Goal: Information Seeking & Learning: Learn about a topic

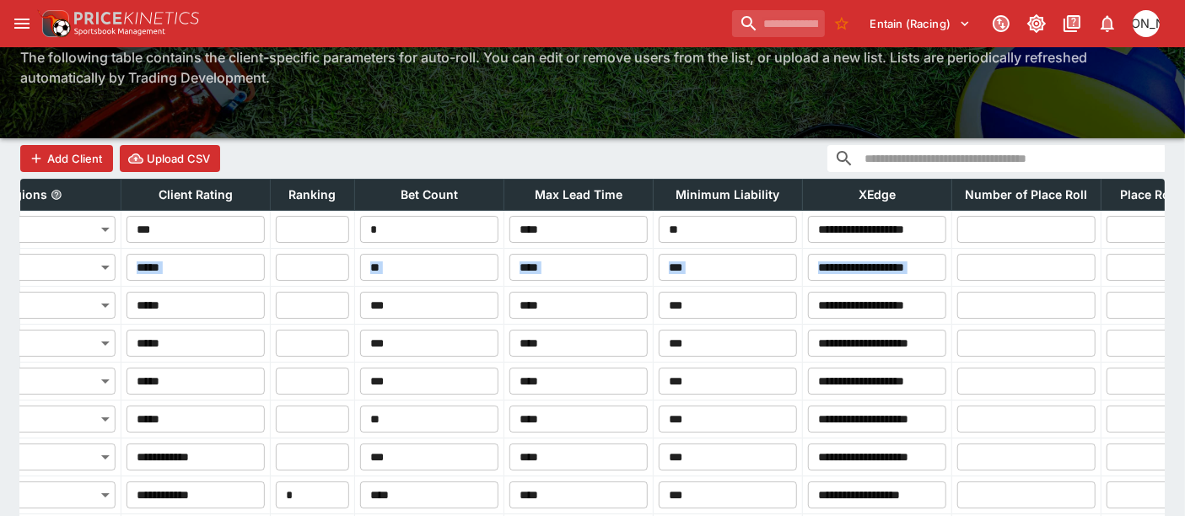
scroll to position [0, 779]
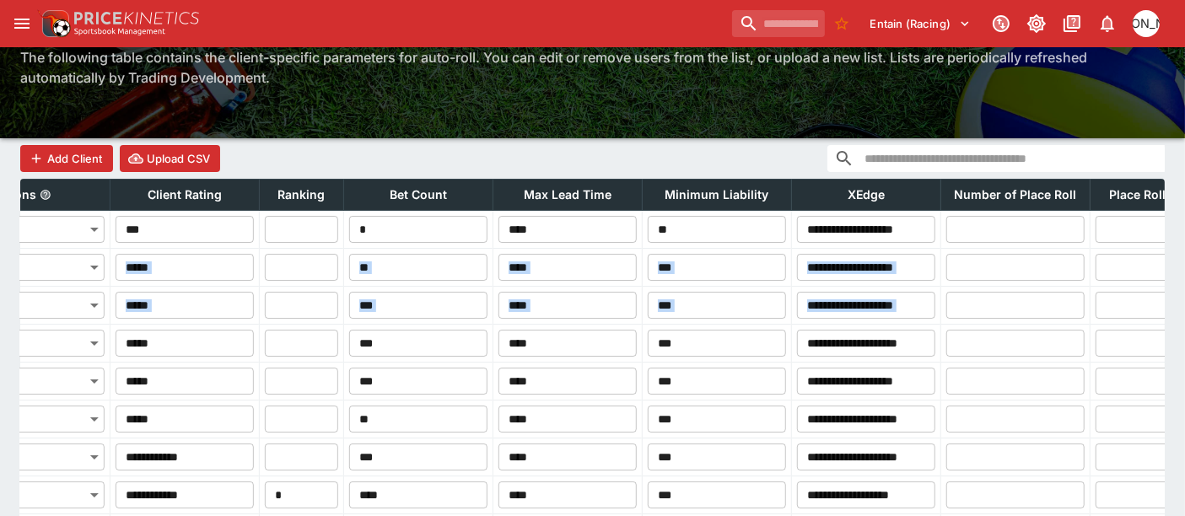
drag, startPoint x: 572, startPoint y: 275, endPoint x: 1052, endPoint y: 286, distance: 480.1
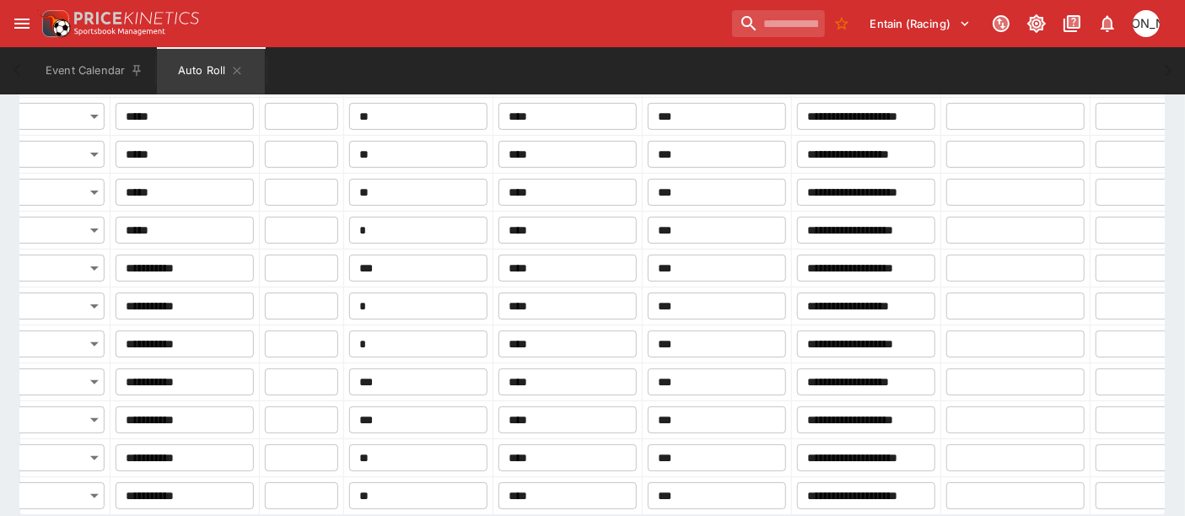
scroll to position [887, 0]
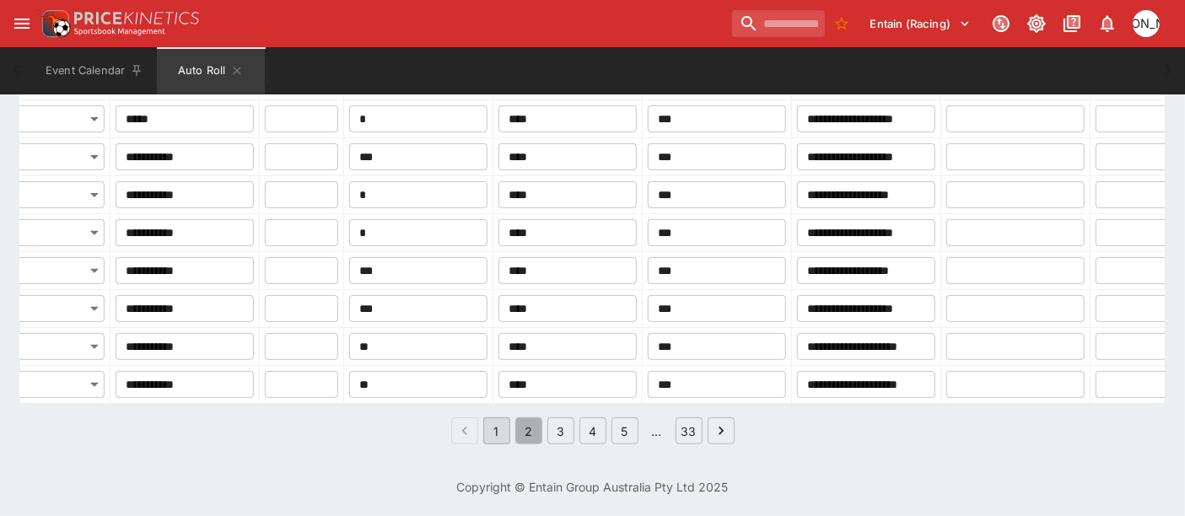
click at [531, 430] on button "2" at bounding box center [528, 431] width 27 height 27
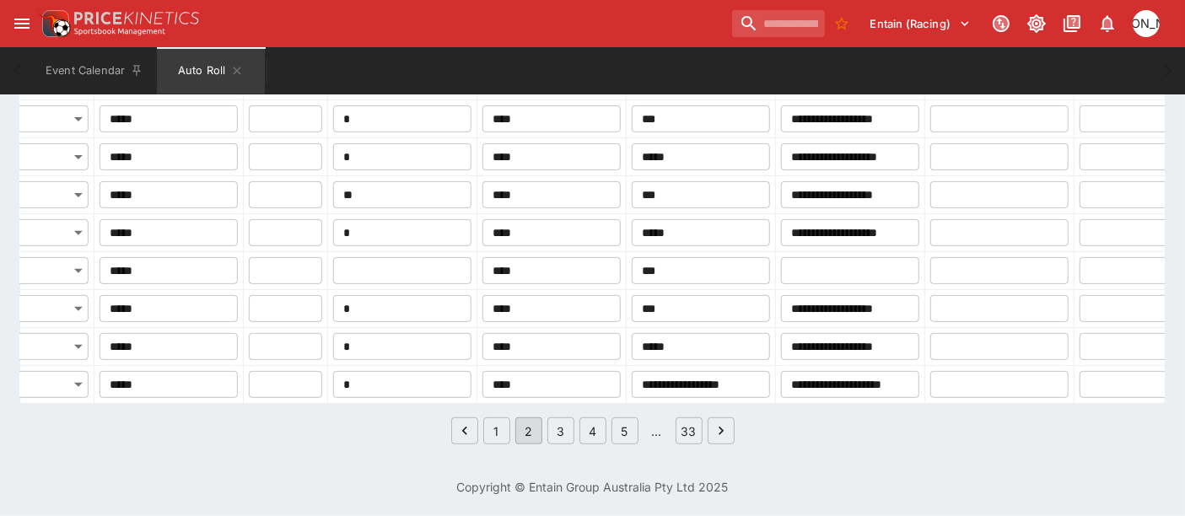
click at [553, 424] on button "3" at bounding box center [561, 431] width 27 height 27
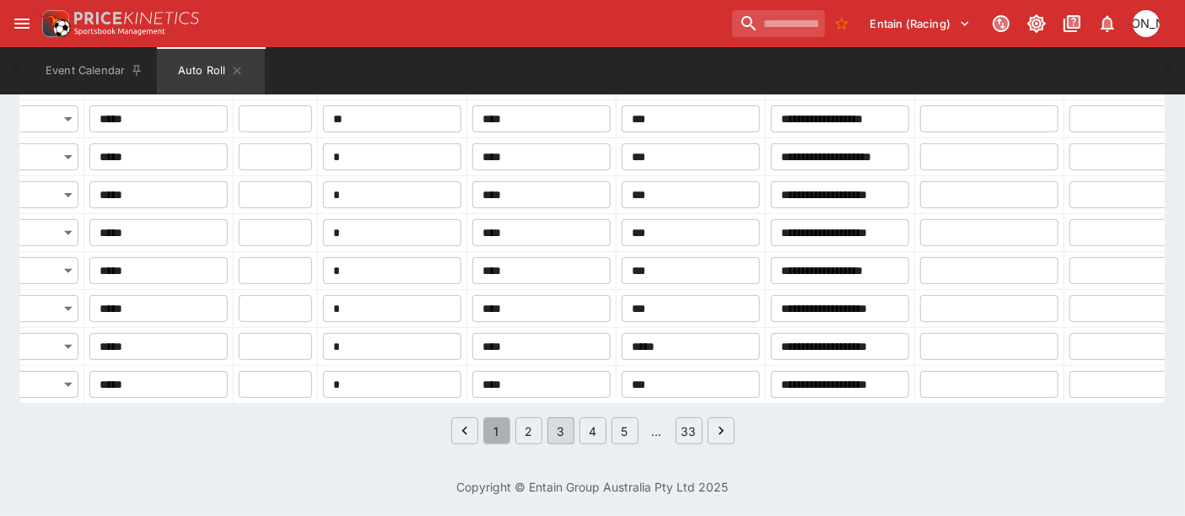
click at [498, 428] on button "1" at bounding box center [496, 431] width 27 height 27
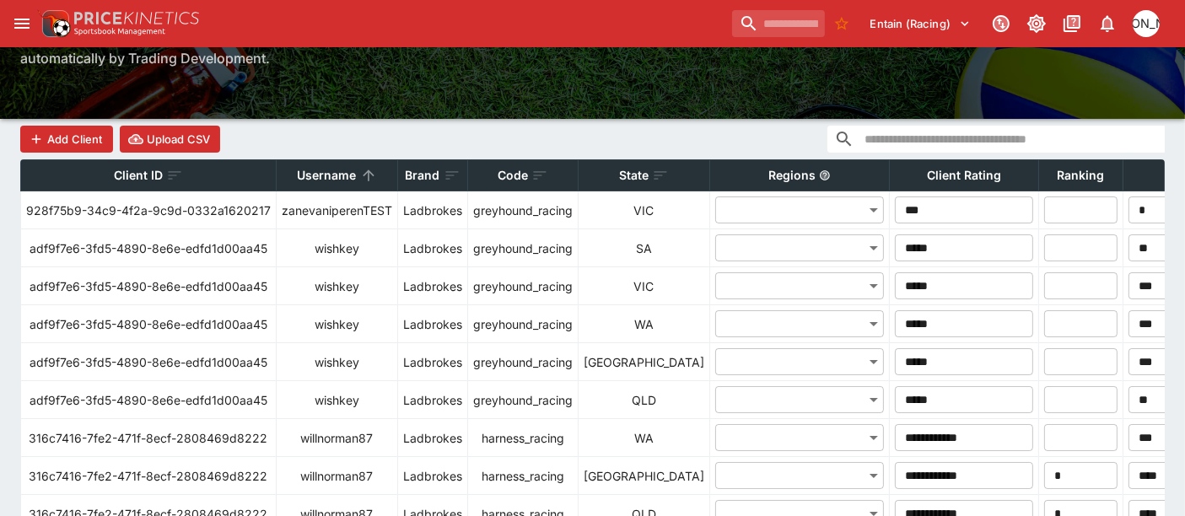
scroll to position [138, 0]
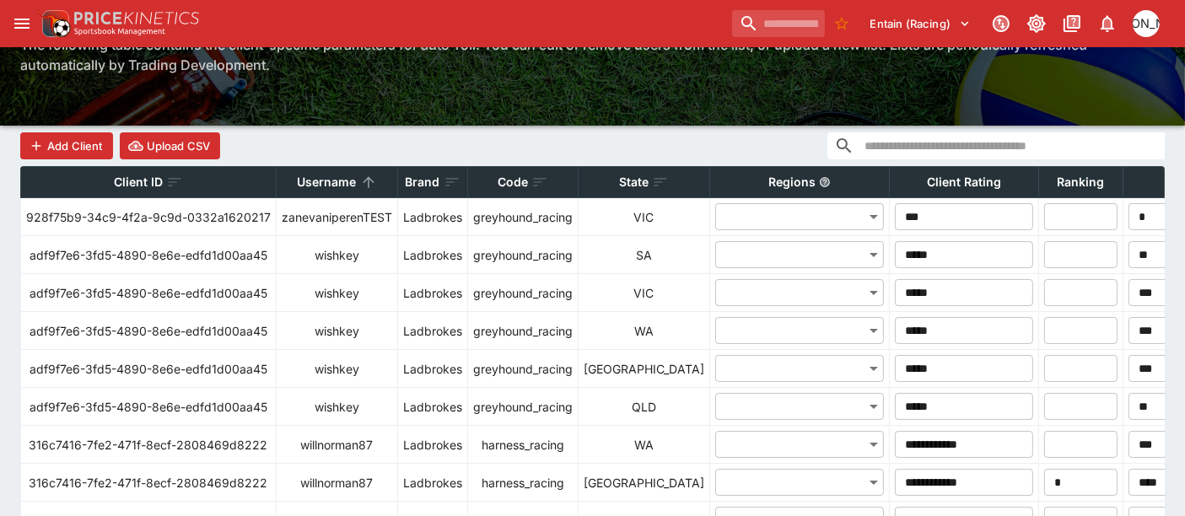
click at [520, 182] on p "Code" at bounding box center [513, 182] width 30 height 20
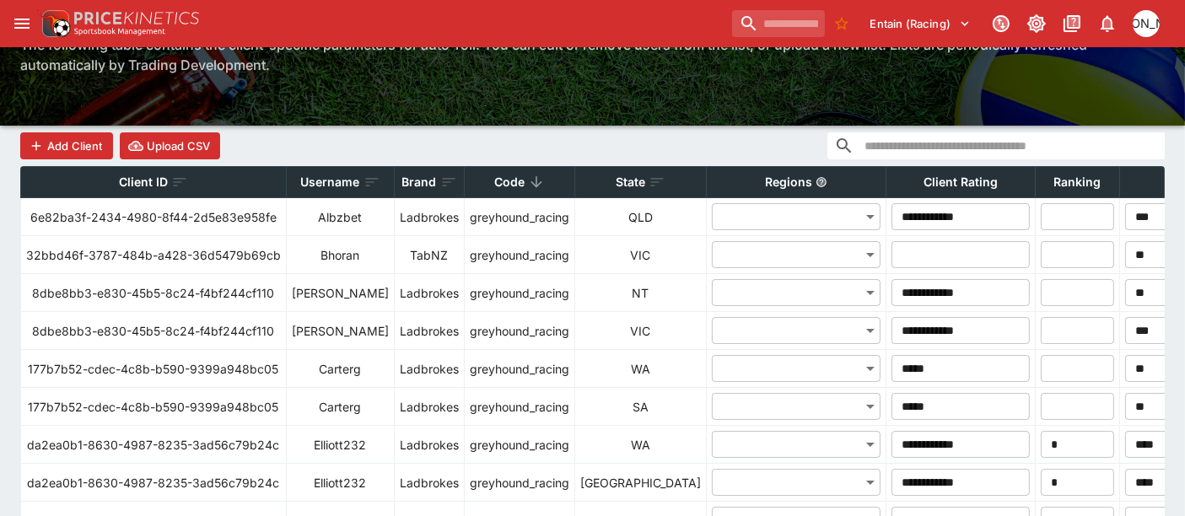
click at [501, 179] on div "Code" at bounding box center [520, 182] width 100 height 20
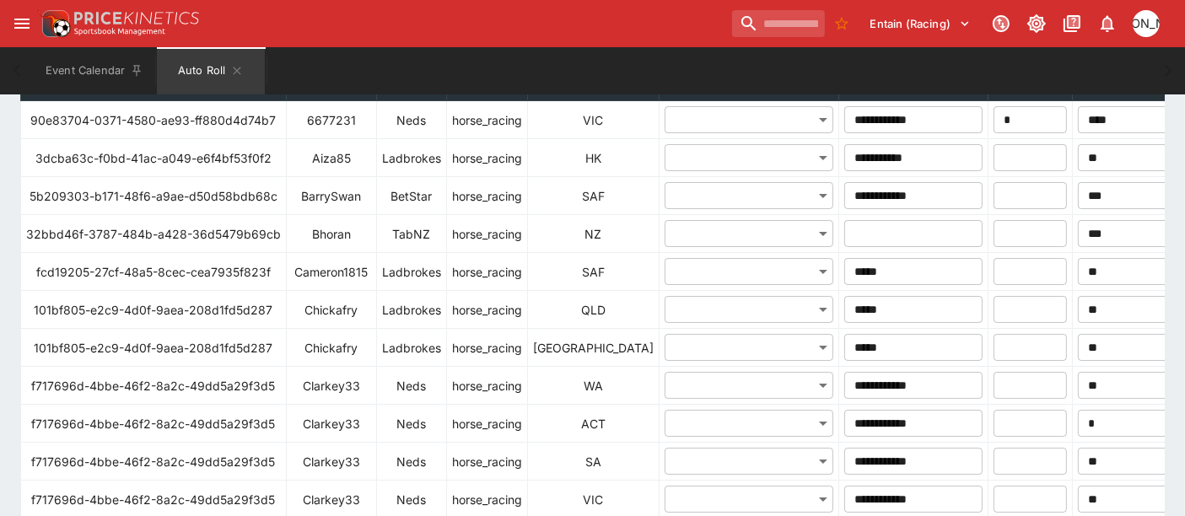
scroll to position [262, 0]
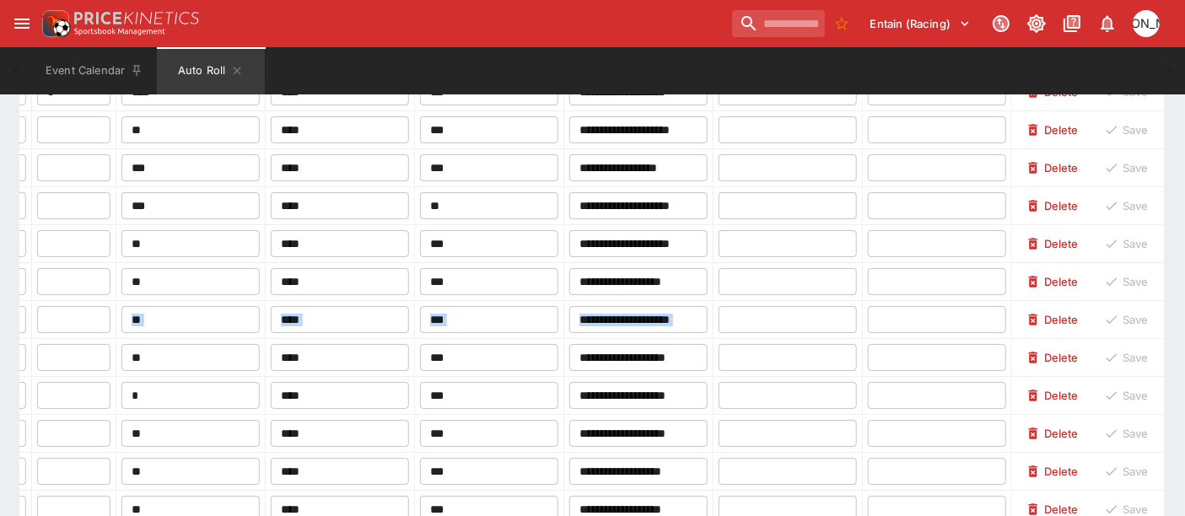
drag, startPoint x: 494, startPoint y: 299, endPoint x: 1139, endPoint y: 311, distance: 644.6
click at [1143, 311] on tr "**********" at bounding box center [114, 320] width 2101 height 38
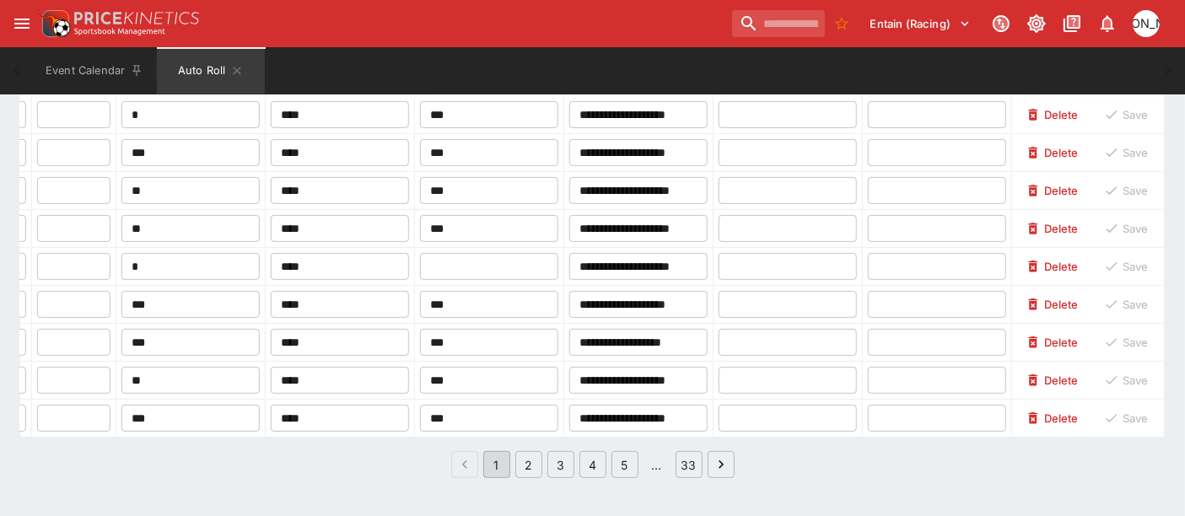
scroll to position [887, 0]
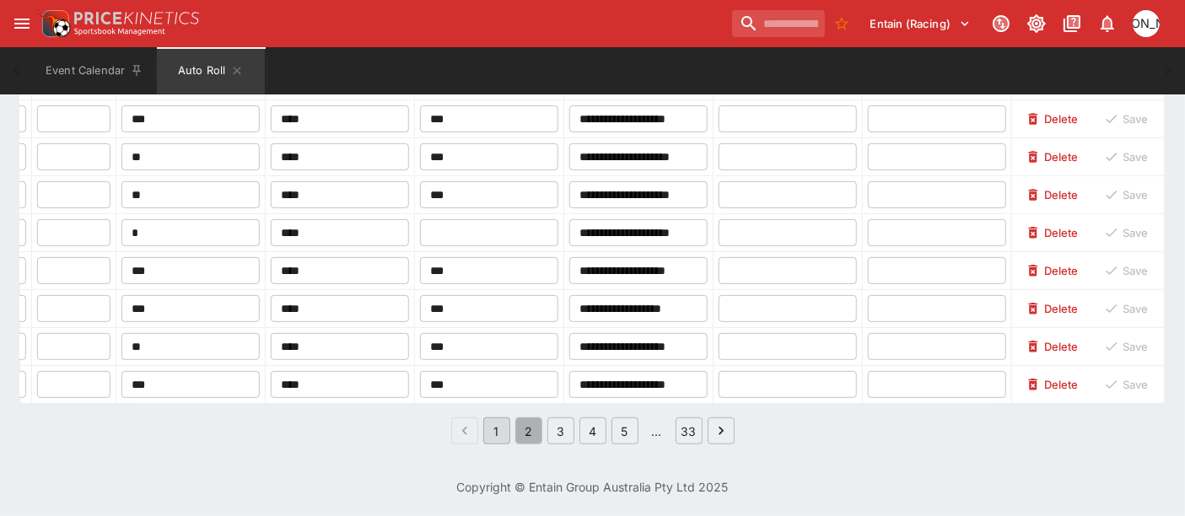
click at [525, 431] on button "2" at bounding box center [528, 431] width 27 height 27
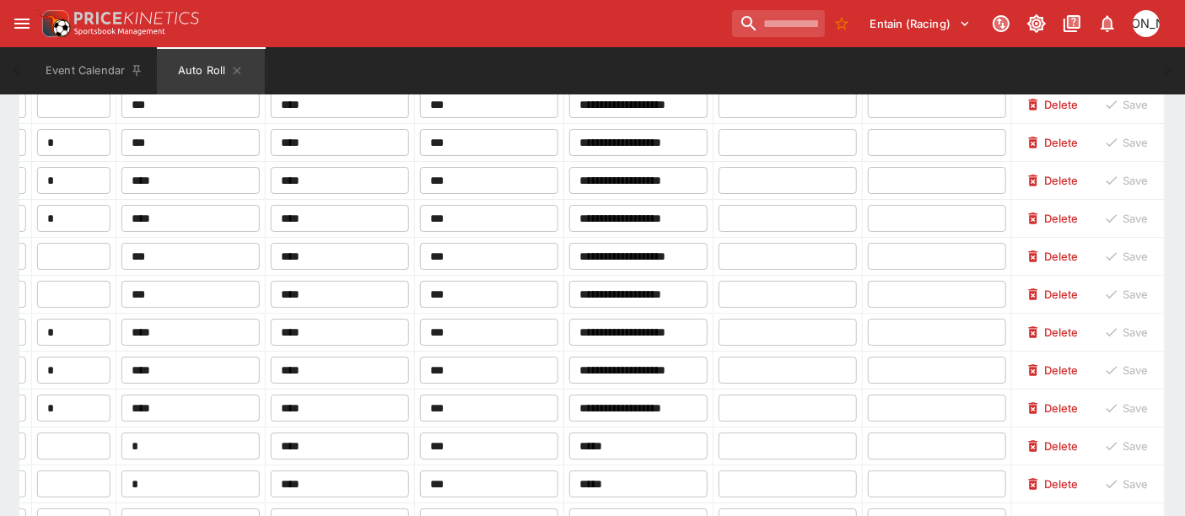
scroll to position [125, 0]
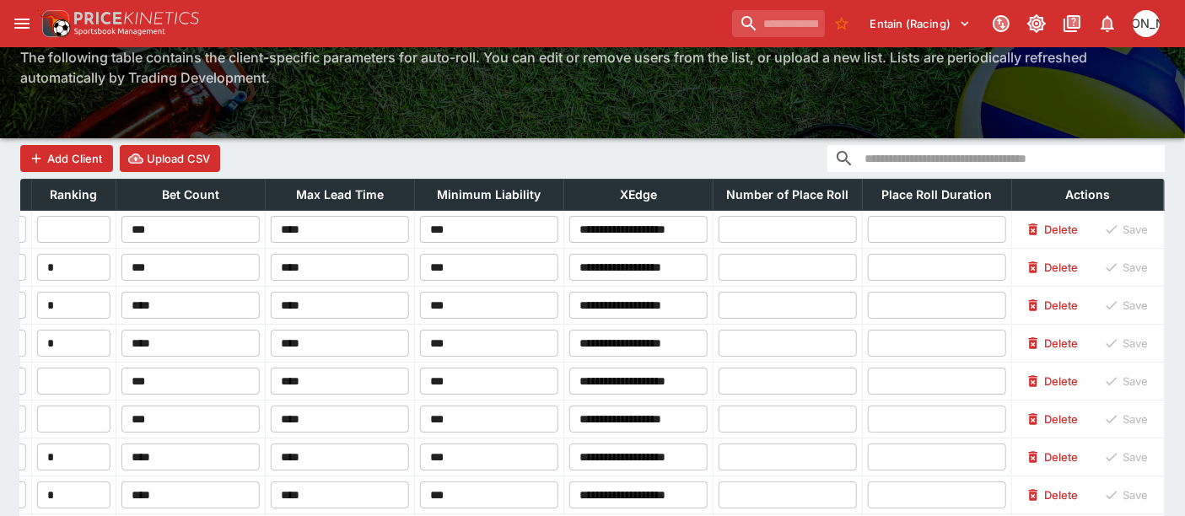
click at [564, 191] on th "XEdge" at bounding box center [638, 195] width 149 height 31
drag, startPoint x: 524, startPoint y: 191, endPoint x: 558, endPoint y: 193, distance: 34.7
click at [564, 191] on th "XEdge" at bounding box center [638, 195] width 149 height 31
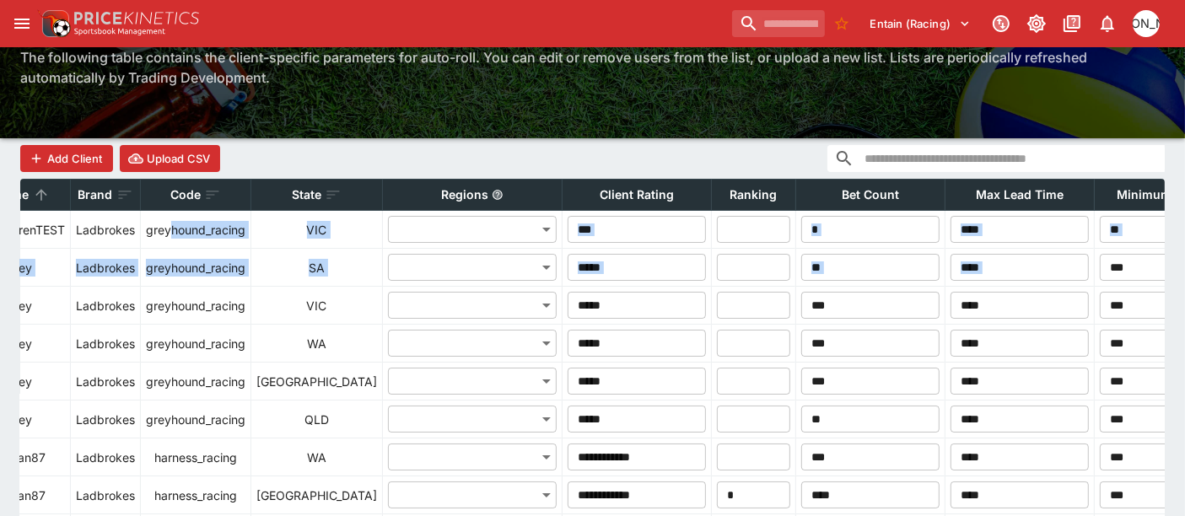
scroll to position [0, 648]
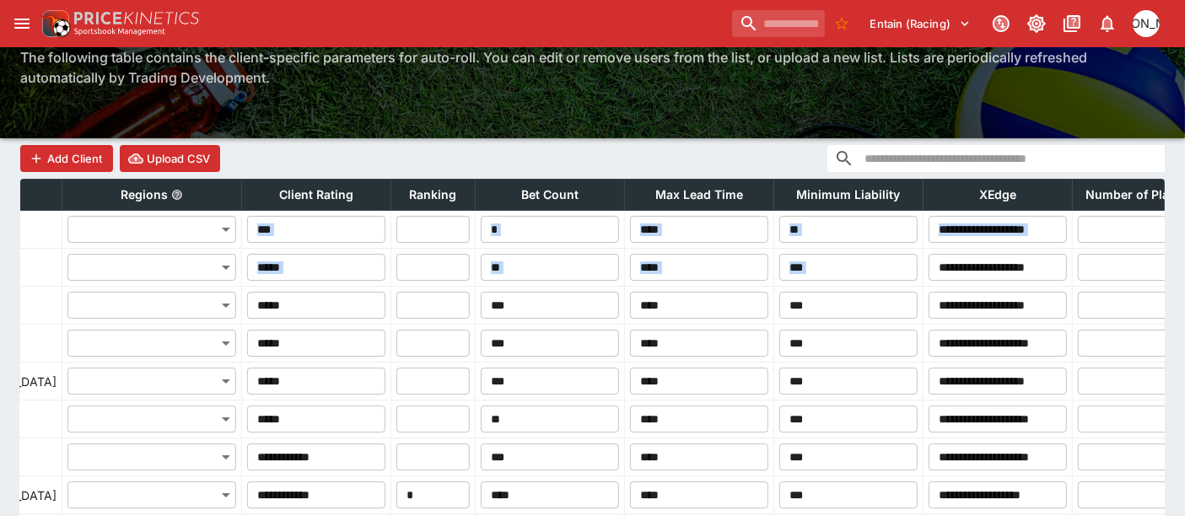
drag, startPoint x: 904, startPoint y: 245, endPoint x: 1128, endPoint y: 247, distance: 223.6
click at [299, 158] on div "Add Client Upload CSV" at bounding box center [592, 158] width 1145 height 40
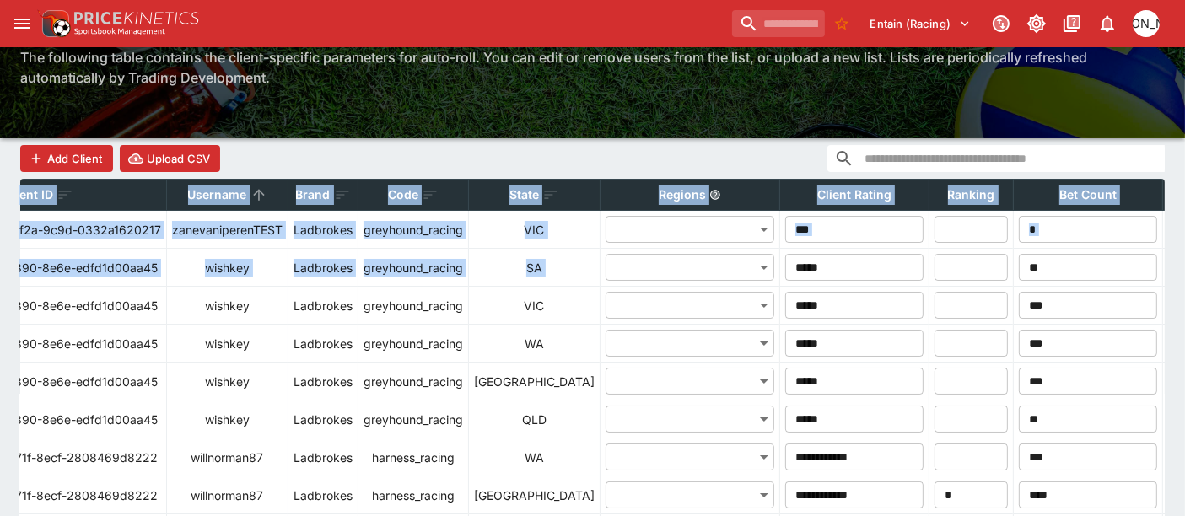
scroll to position [0, 0]
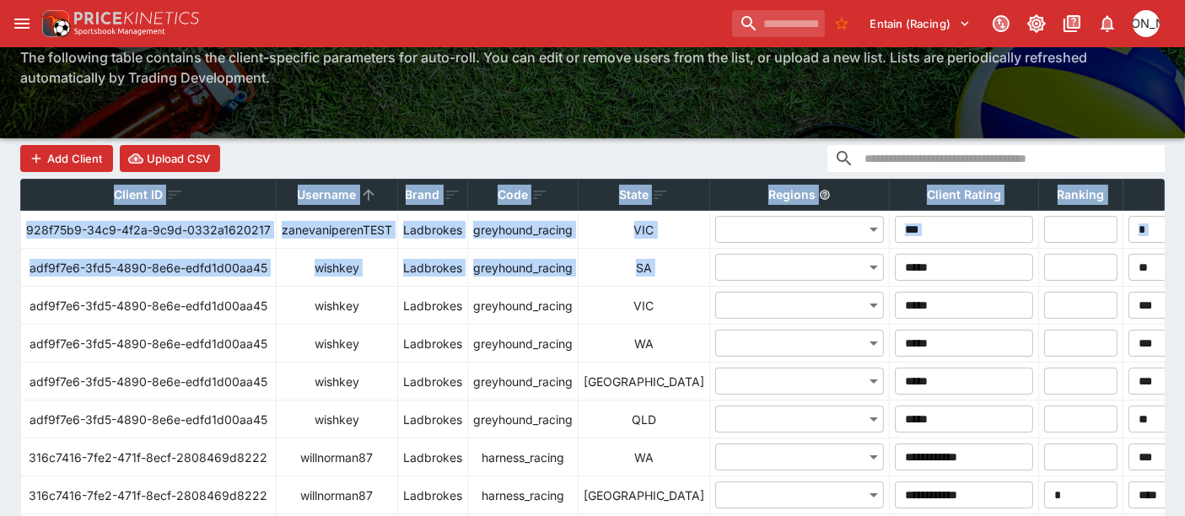
drag, startPoint x: 71, startPoint y: 305, endPoint x: 24, endPoint y: 299, distance: 47.6
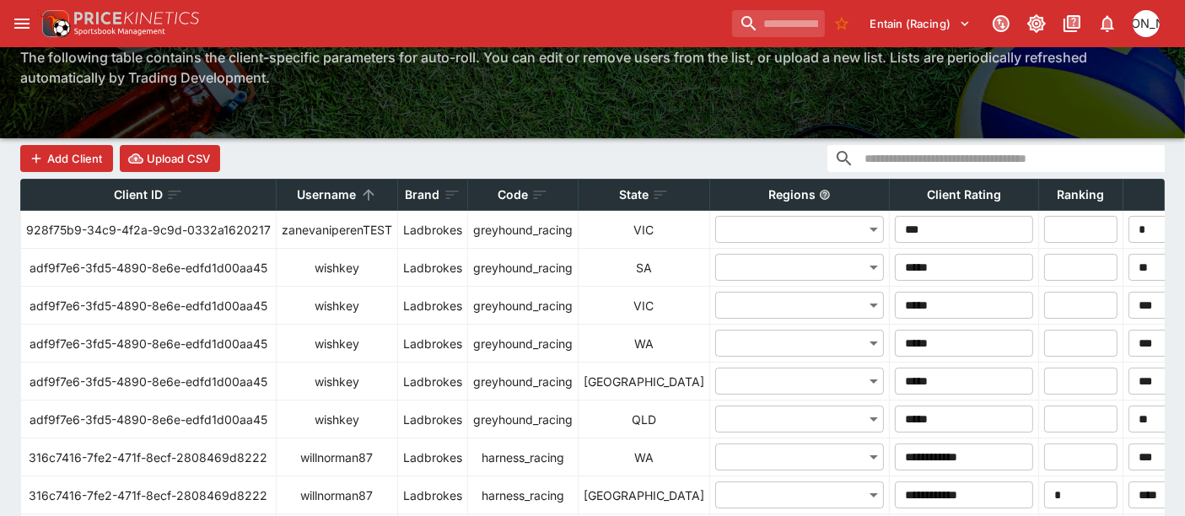
click at [546, 162] on div "Add Client Upload CSV" at bounding box center [592, 158] width 1145 height 40
click at [500, 196] on p "Code" at bounding box center [513, 195] width 30 height 20
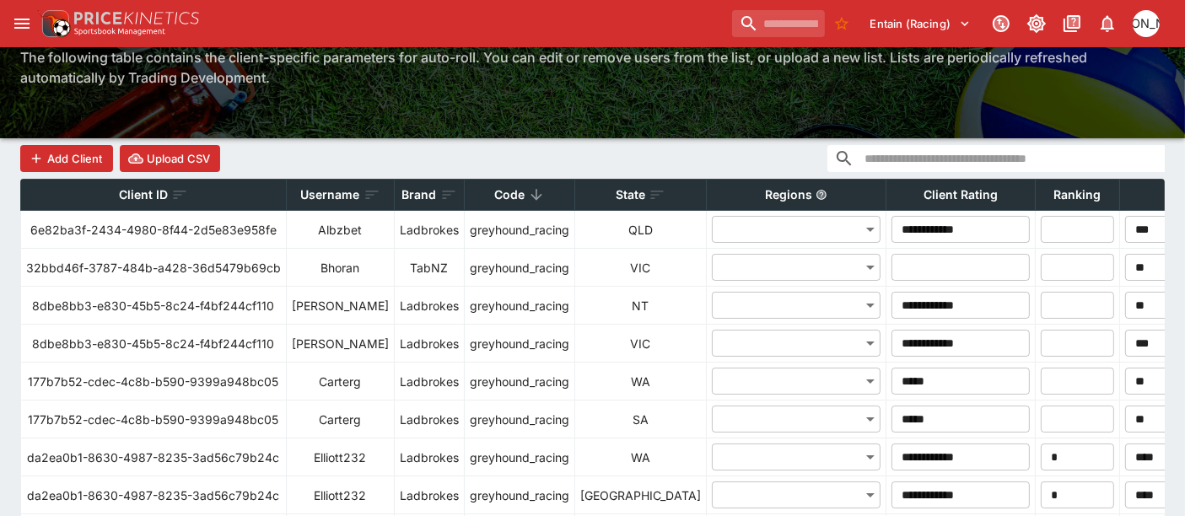
click at [528, 192] on icon at bounding box center [536, 194] width 17 height 17
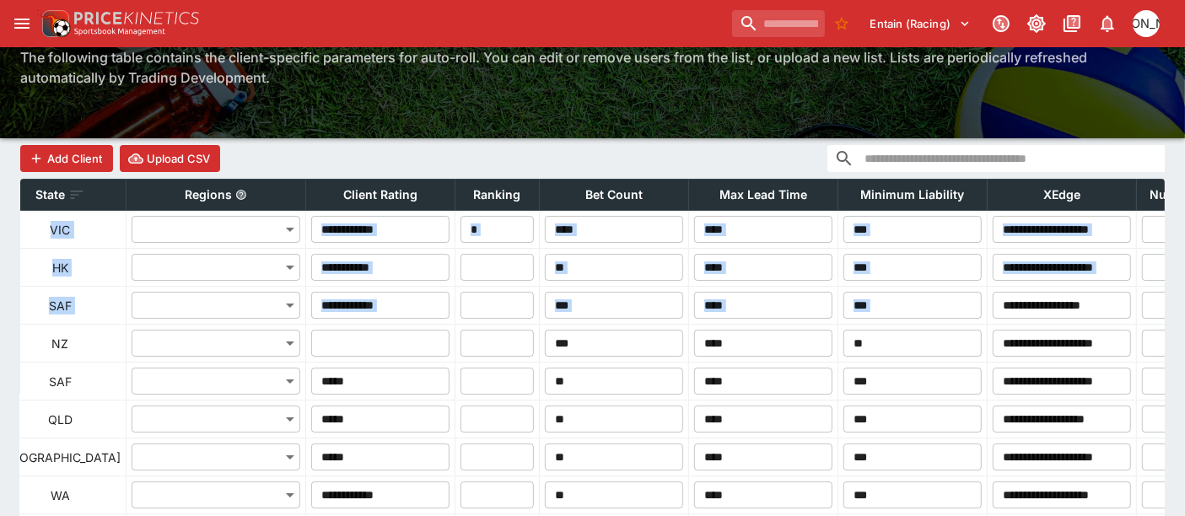
drag, startPoint x: 512, startPoint y: 235, endPoint x: 1132, endPoint y: 280, distance: 621.7
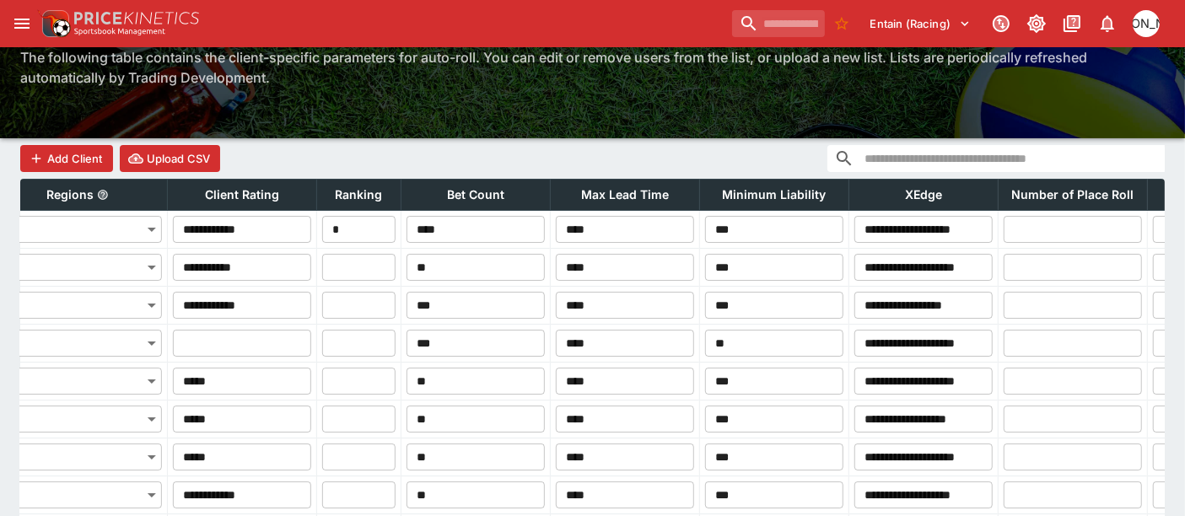
click at [608, 165] on div "Add Client Upload CSV" at bounding box center [592, 158] width 1145 height 40
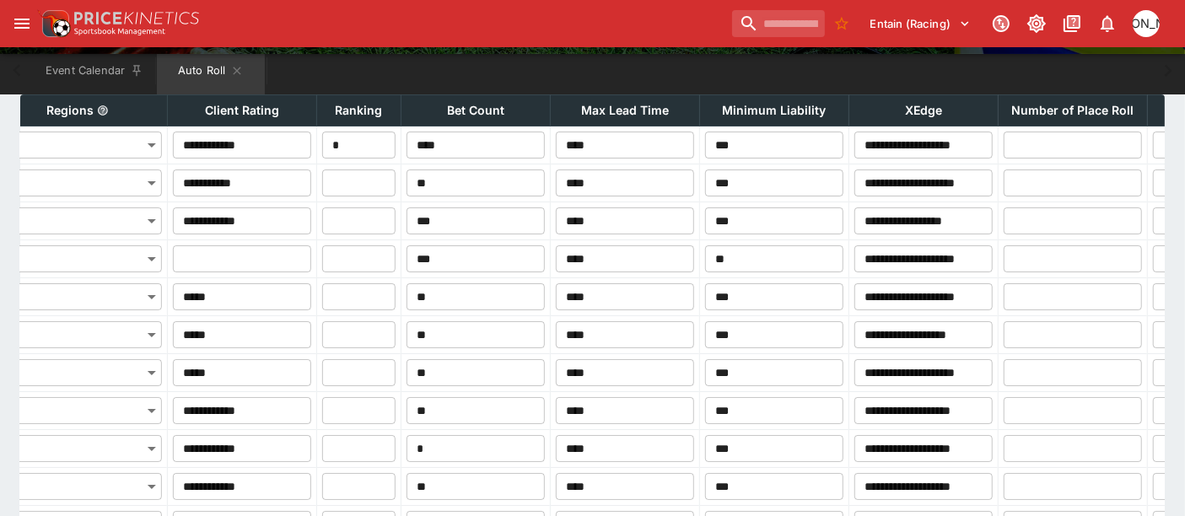
scroll to position [250, 0]
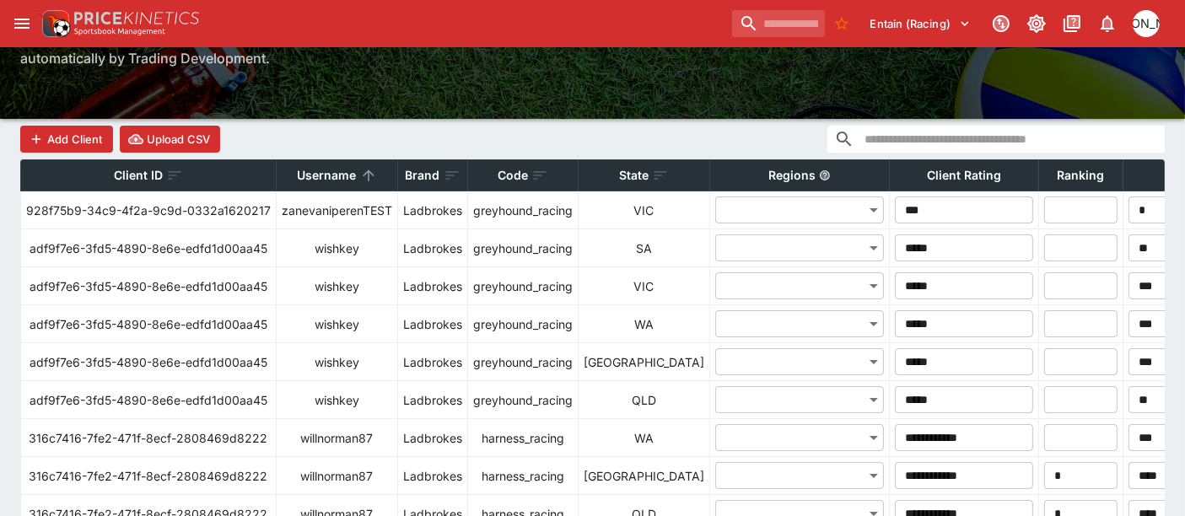
scroll to position [125, 0]
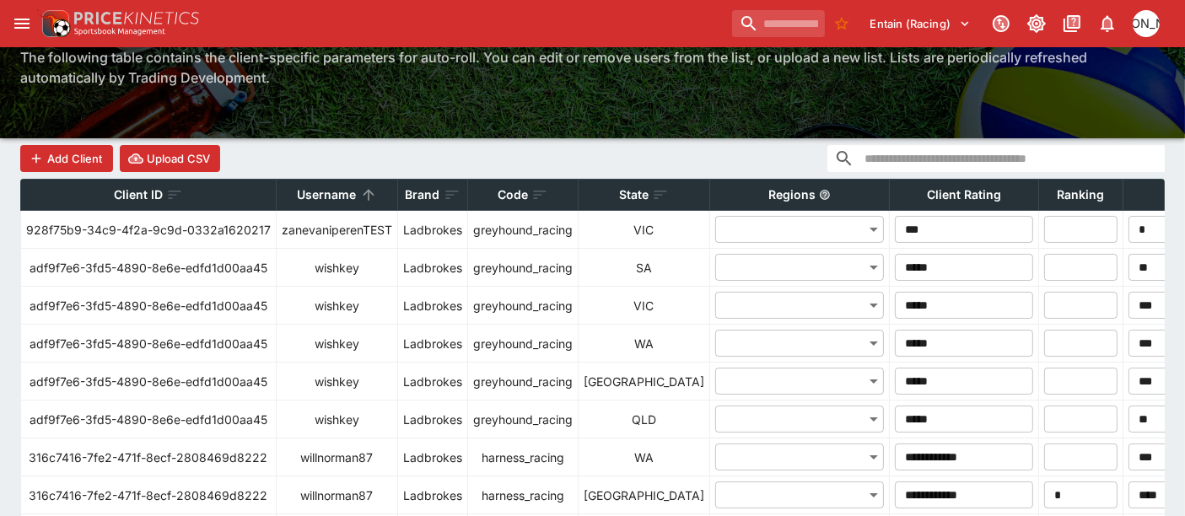
click at [514, 192] on p "Code" at bounding box center [513, 195] width 30 height 20
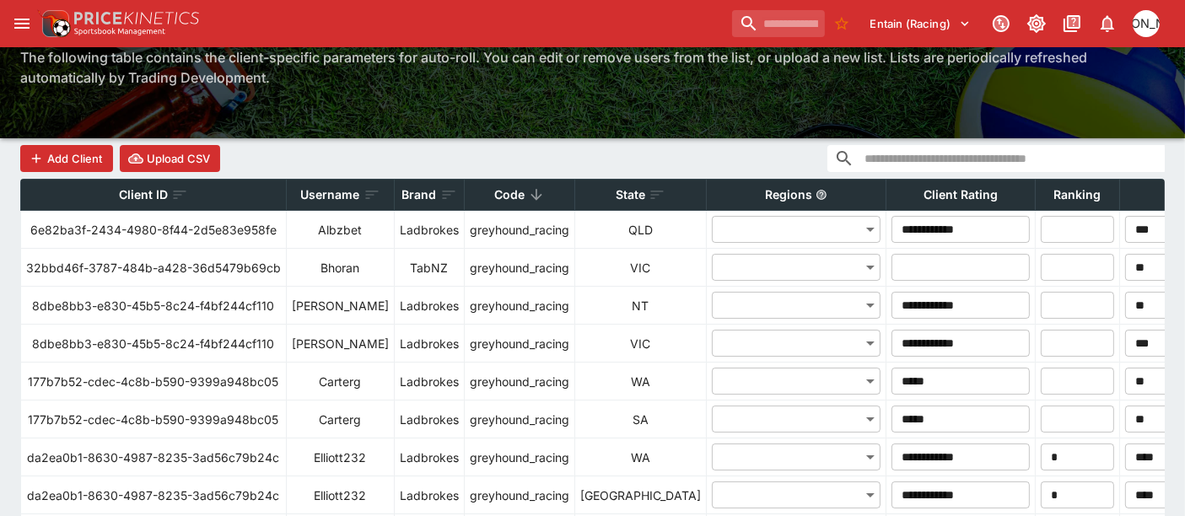
click at [528, 192] on icon at bounding box center [536, 194] width 17 height 17
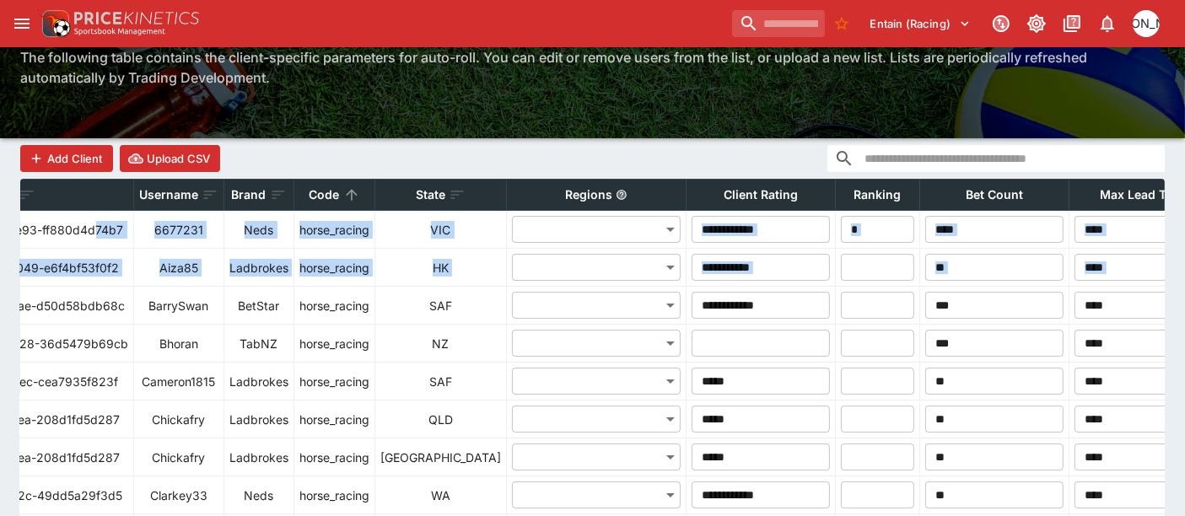
scroll to position [0, 654]
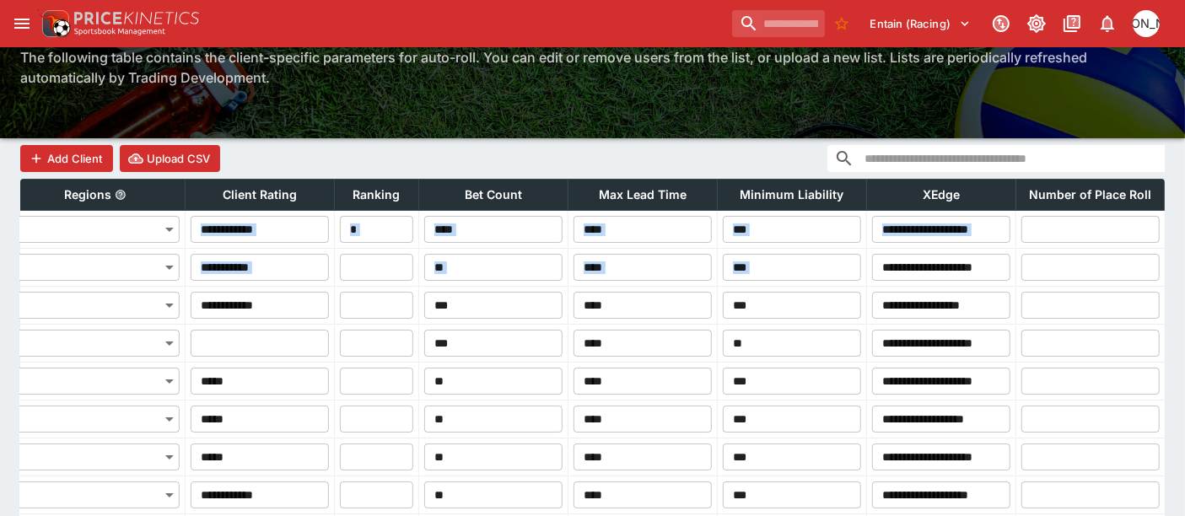
drag, startPoint x: 548, startPoint y: 231, endPoint x: 1009, endPoint y: 278, distance: 463.9
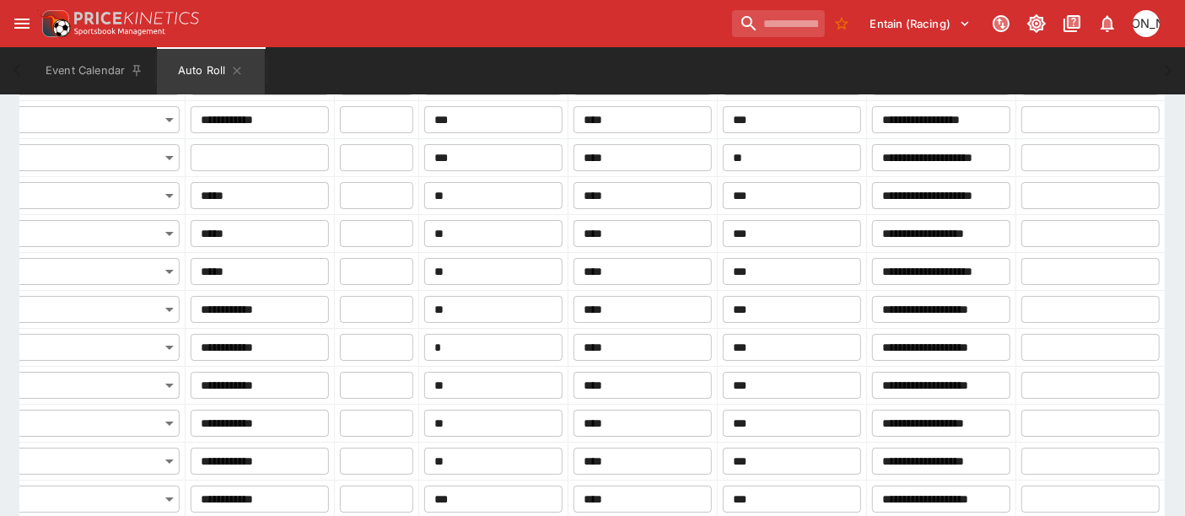
scroll to position [0, 0]
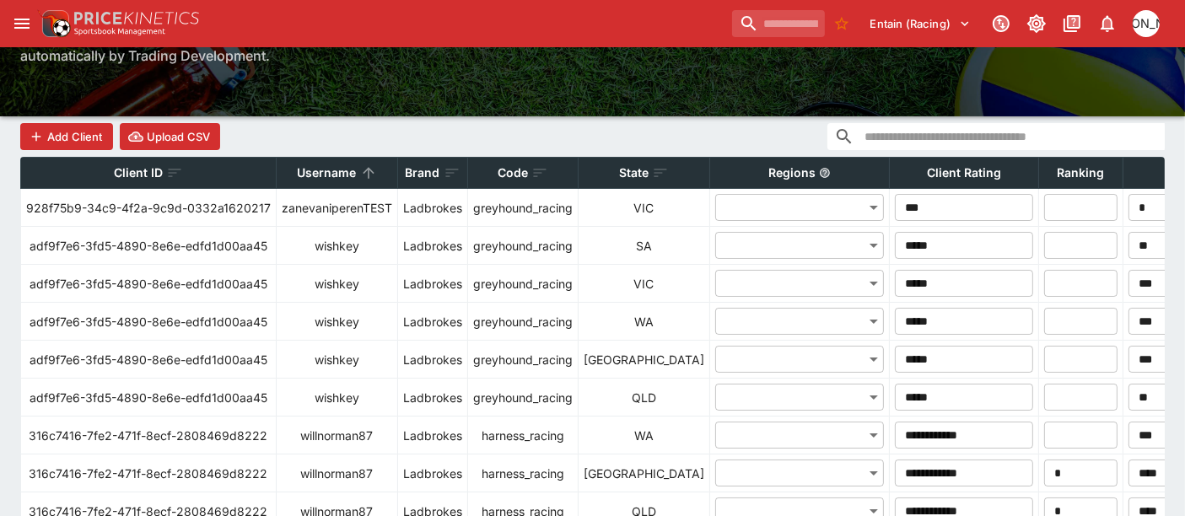
scroll to position [125, 0]
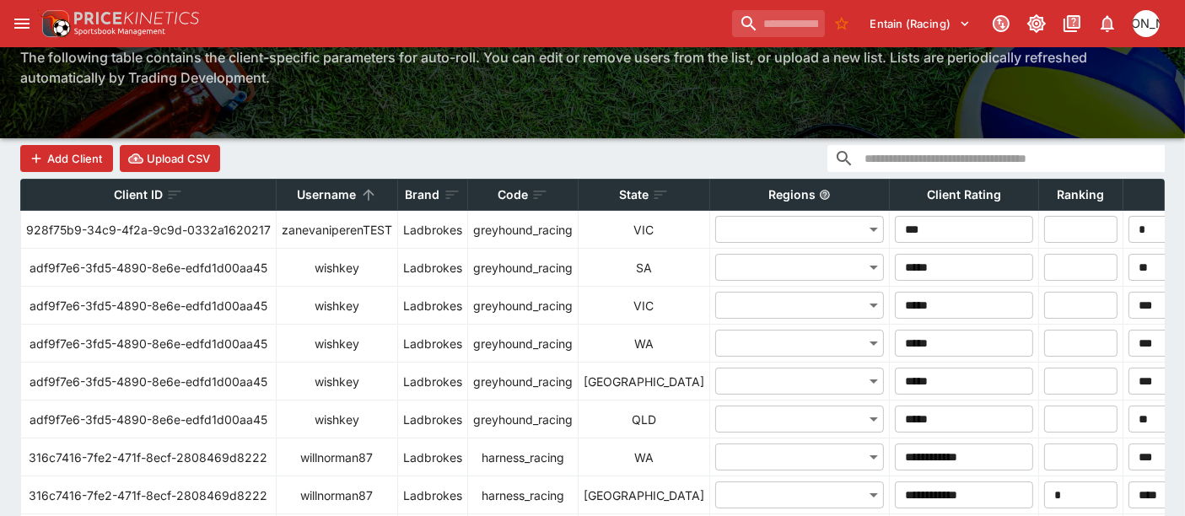
click at [514, 186] on p "Code" at bounding box center [513, 195] width 30 height 20
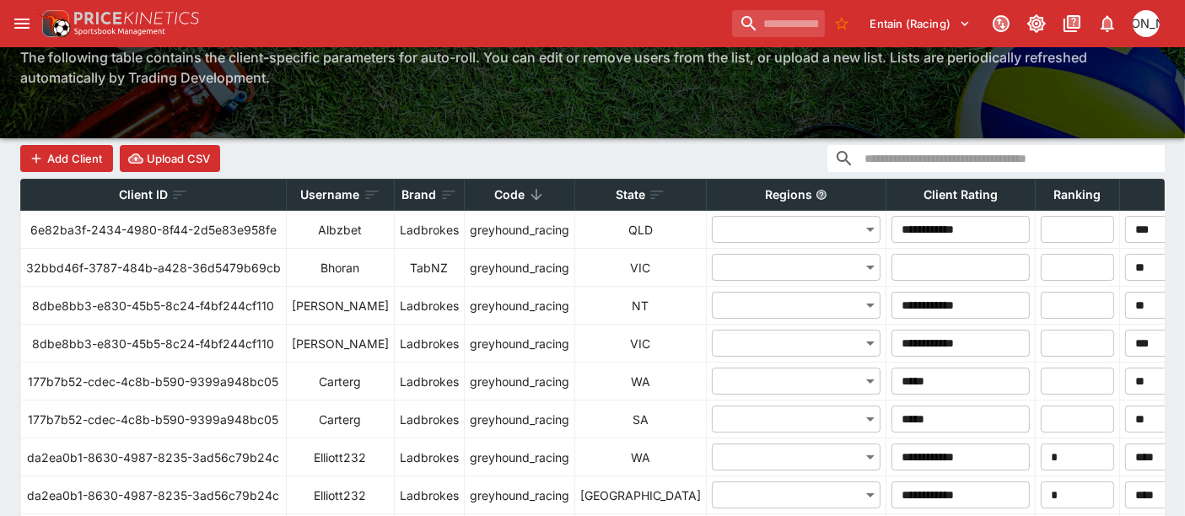
click at [499, 191] on p "Code" at bounding box center [509, 195] width 30 height 20
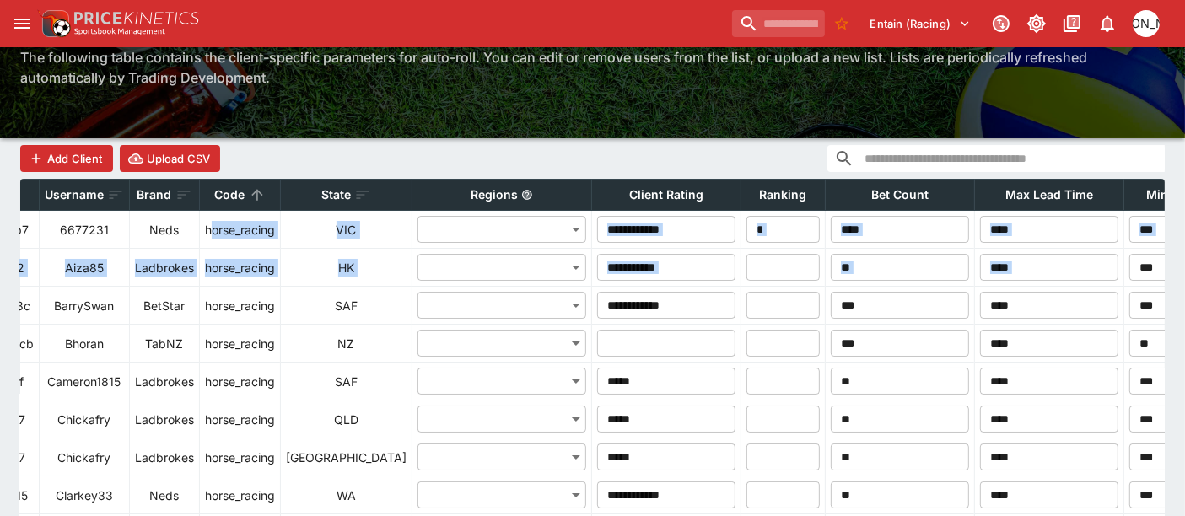
scroll to position [0, 391]
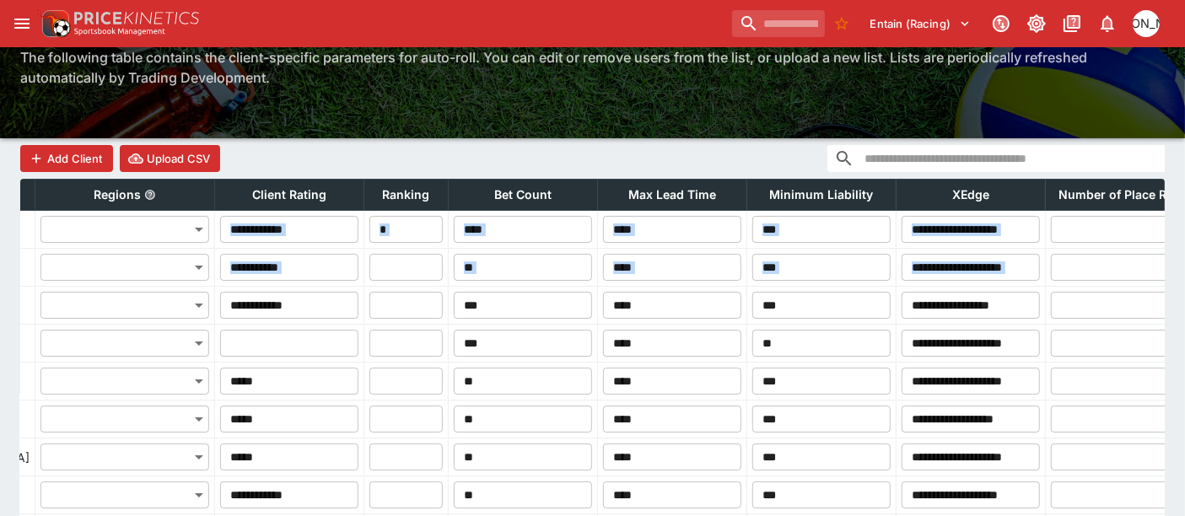
drag, startPoint x: 583, startPoint y: 231, endPoint x: 1153, endPoint y: 272, distance: 571.8
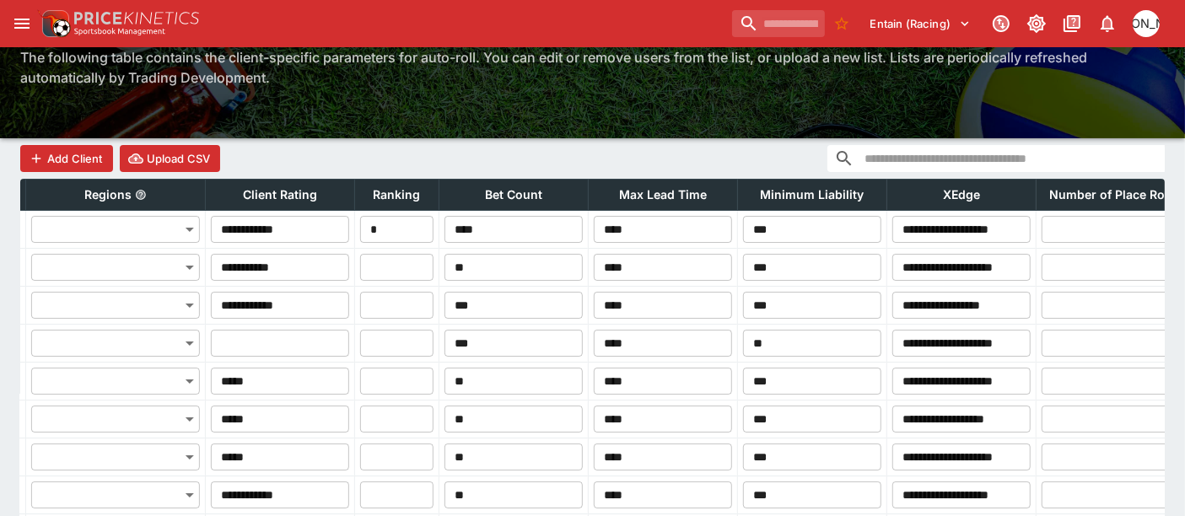
click at [730, 158] on div "Add Client Upload CSV" at bounding box center [592, 158] width 1145 height 40
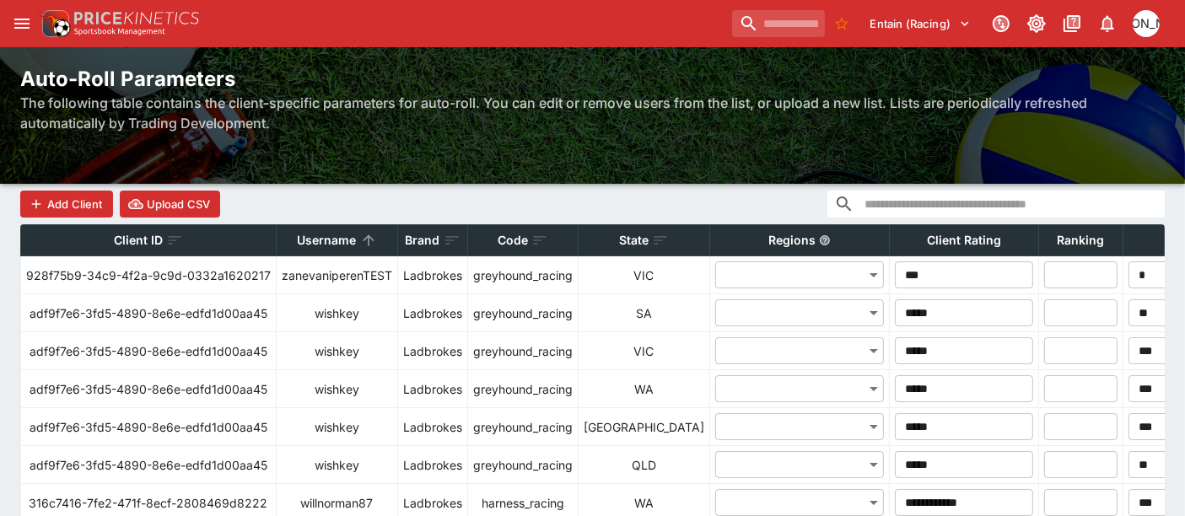
scroll to position [125, 0]
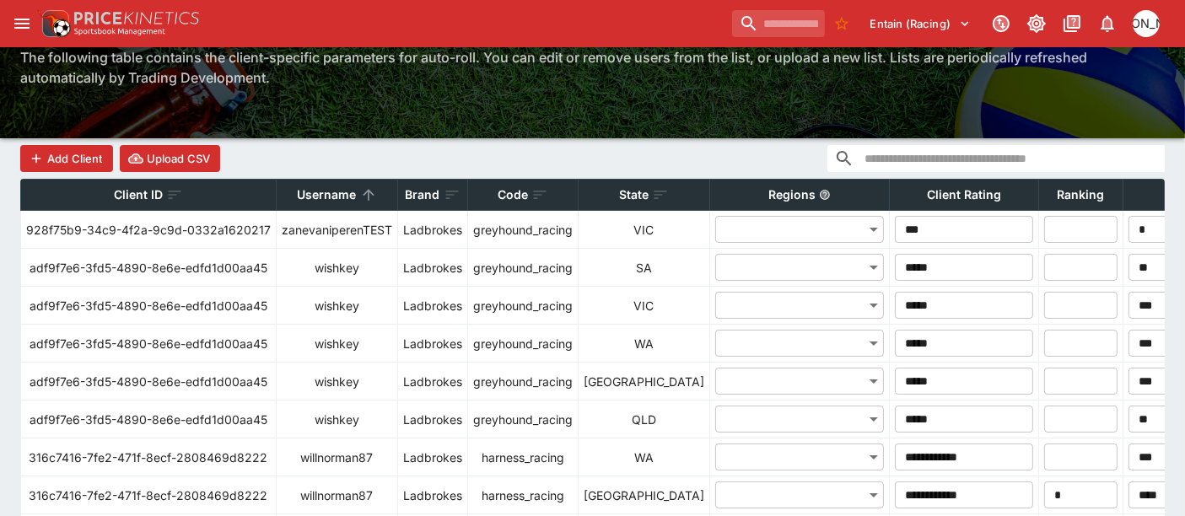
click at [525, 187] on div "Code" at bounding box center [523, 195] width 100 height 20
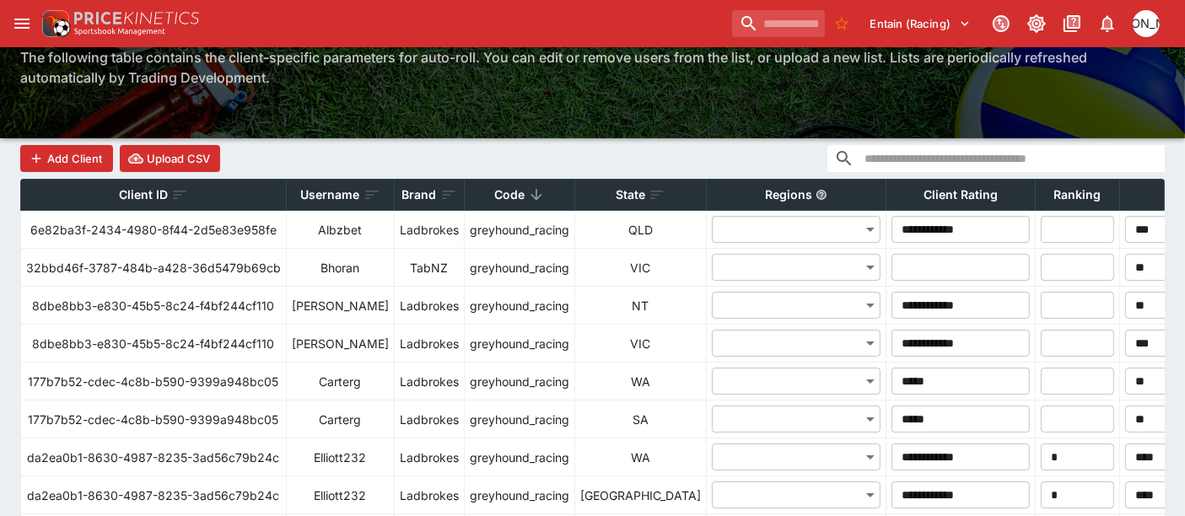
click at [528, 192] on icon at bounding box center [536, 194] width 17 height 17
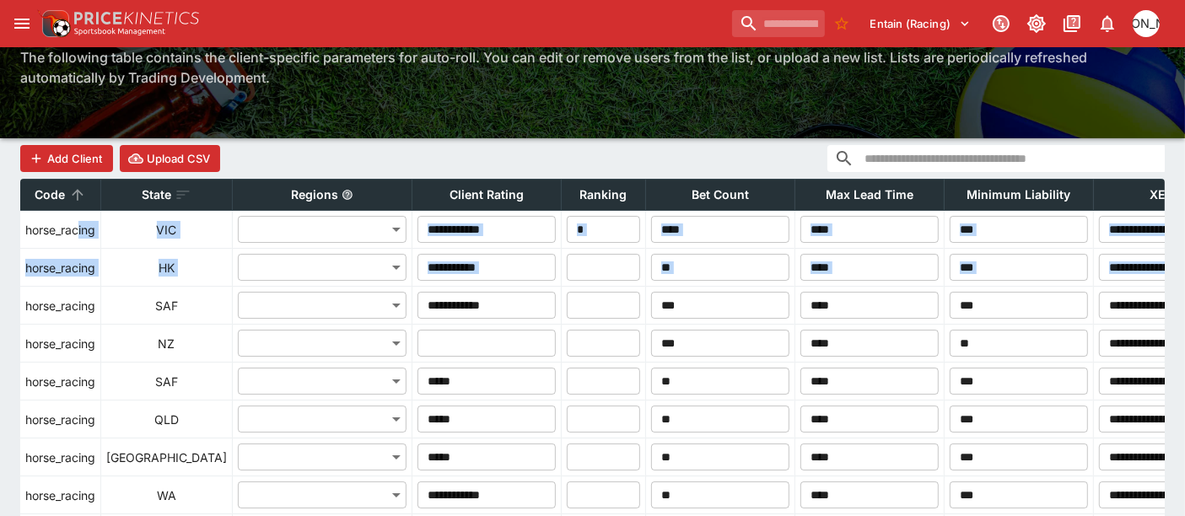
scroll to position [0, 0]
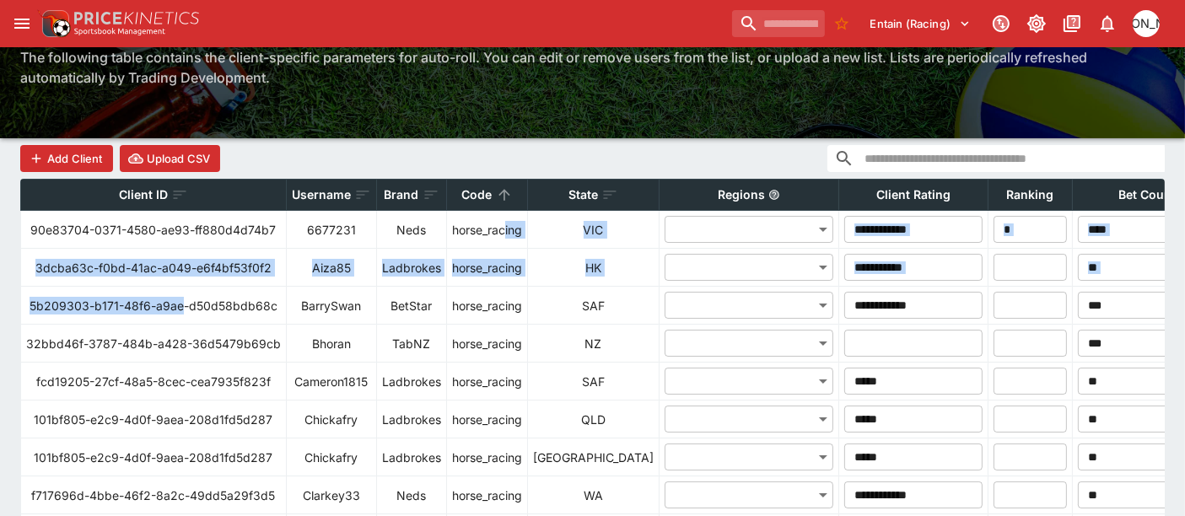
drag, startPoint x: 496, startPoint y: 238, endPoint x: 245, endPoint y: 280, distance: 254.1
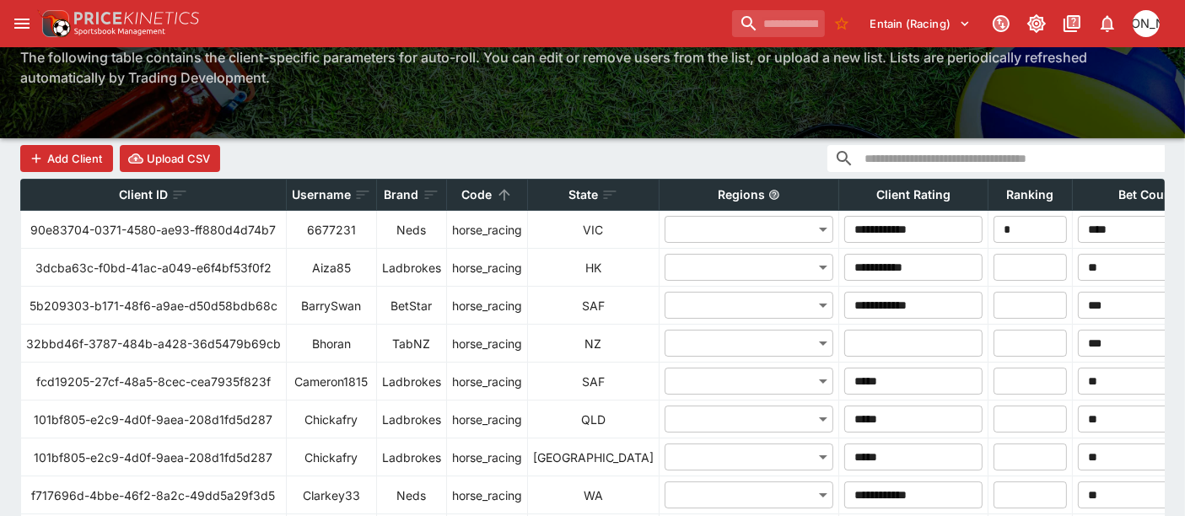
click at [371, 152] on div "Add Client Upload CSV" at bounding box center [592, 158] width 1145 height 40
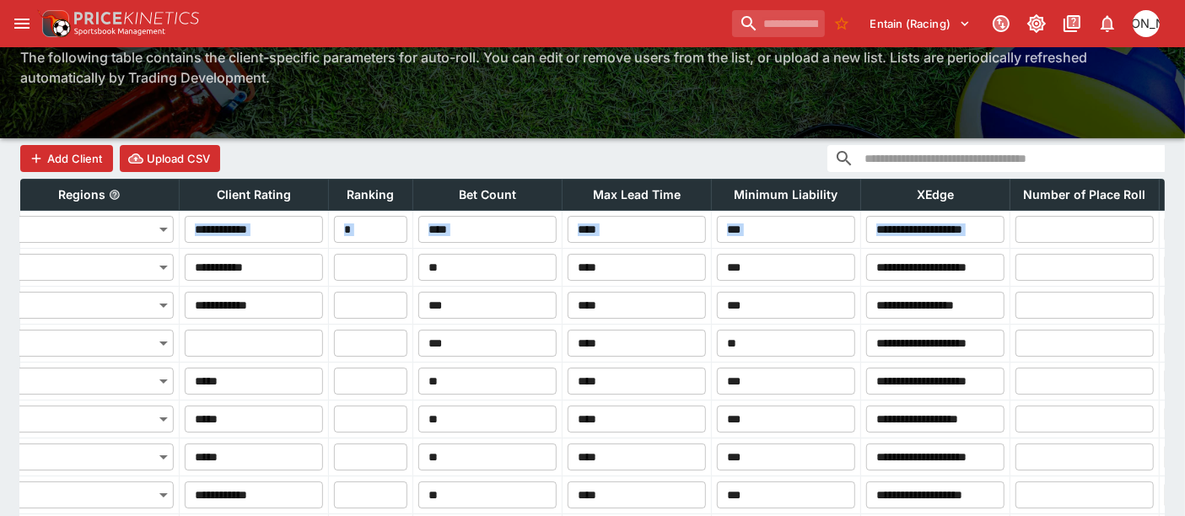
scroll to position [0, 662]
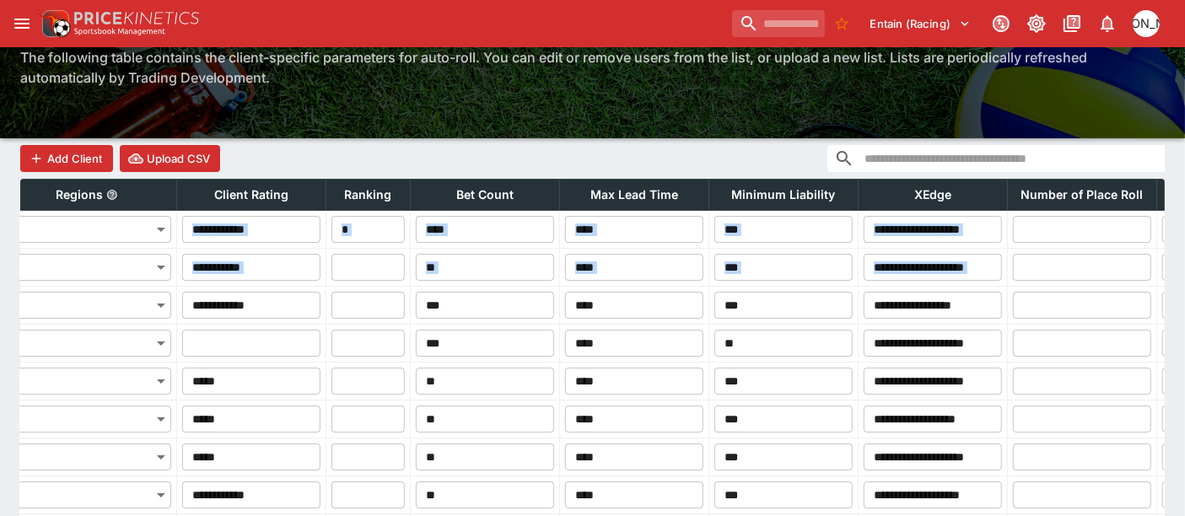
drag, startPoint x: 628, startPoint y: 235, endPoint x: 1127, endPoint y: 256, distance: 499.1
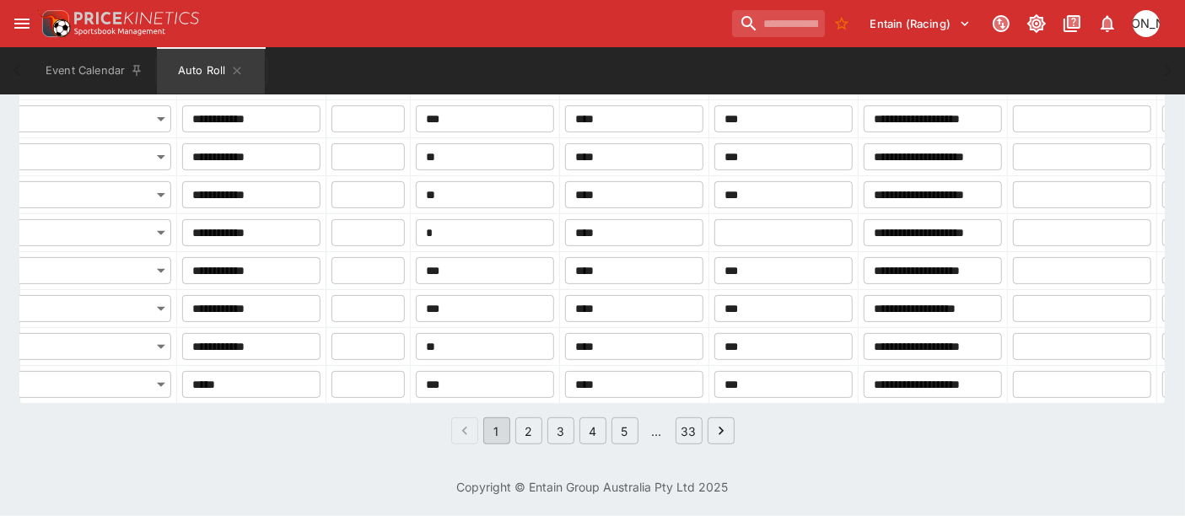
scroll to position [887, 0]
click at [524, 427] on button "2" at bounding box center [528, 431] width 27 height 27
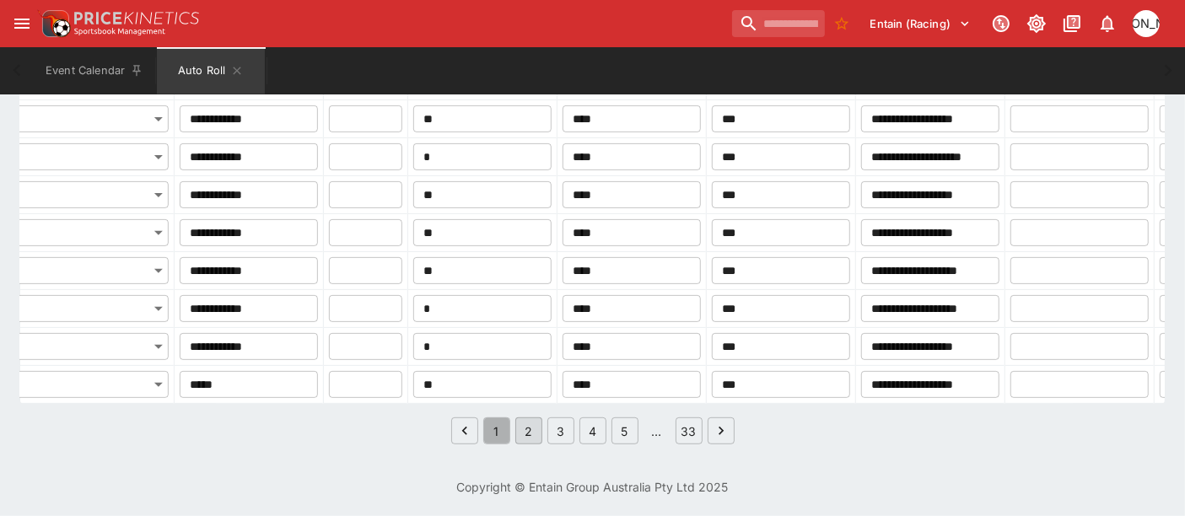
click at [490, 429] on button "1" at bounding box center [496, 431] width 27 height 27
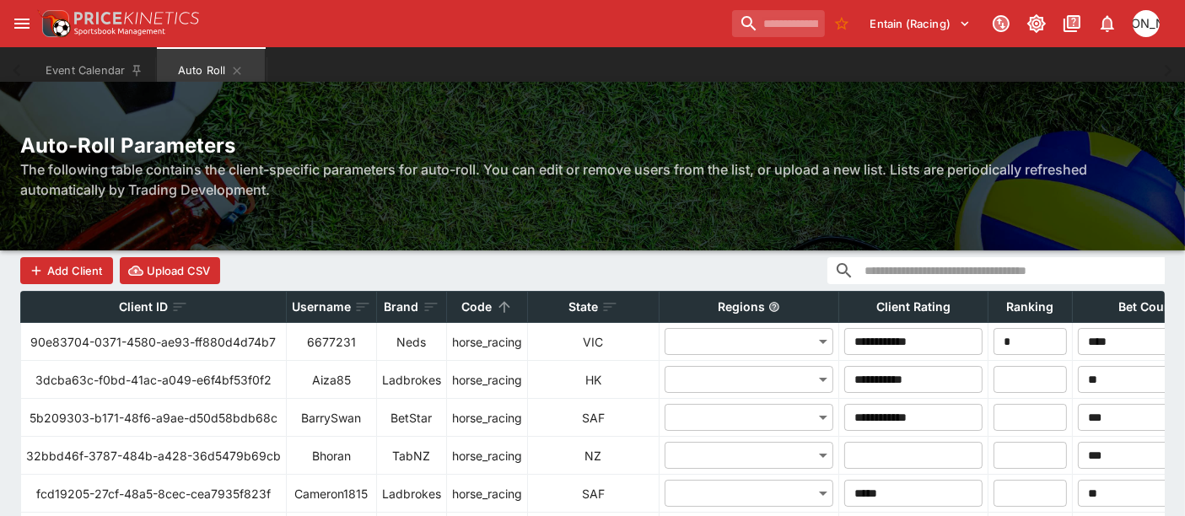
scroll to position [0, 0]
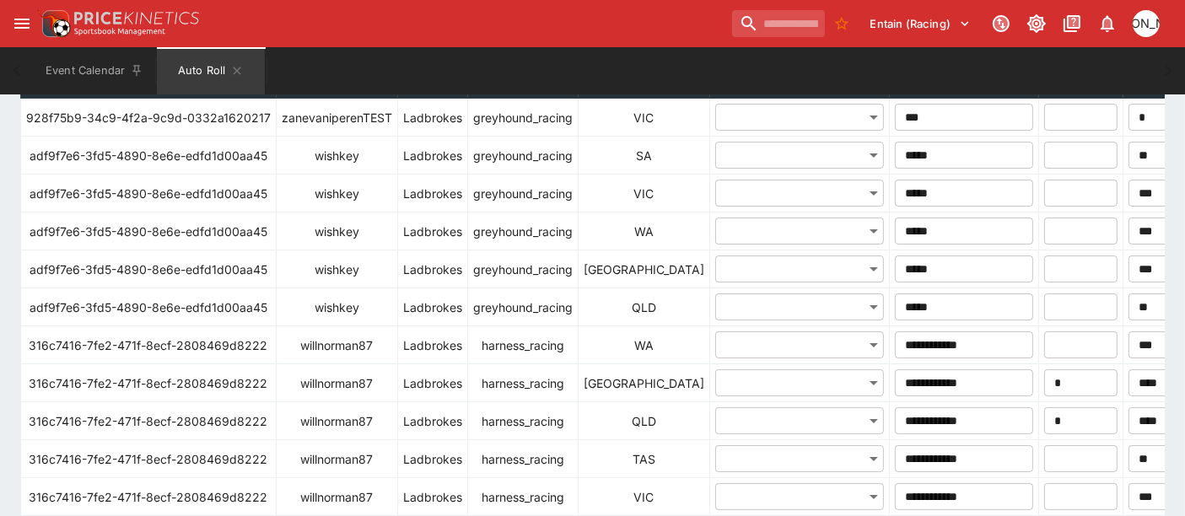
scroll to position [250, 0]
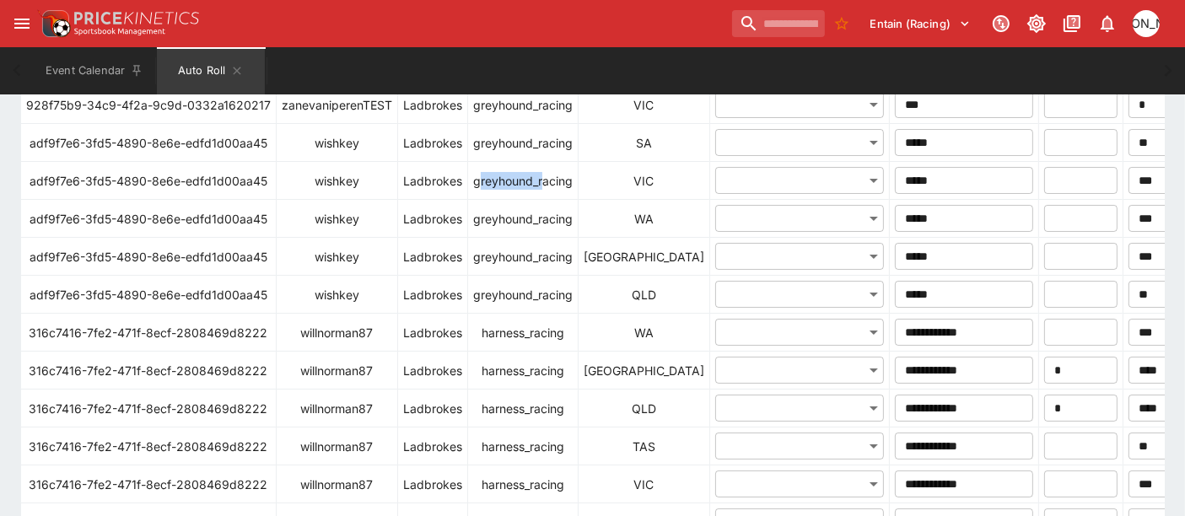
drag, startPoint x: 475, startPoint y: 195, endPoint x: 535, endPoint y: 193, distance: 59.9
click at [538, 193] on td "greyhound_racing" at bounding box center [523, 181] width 111 height 38
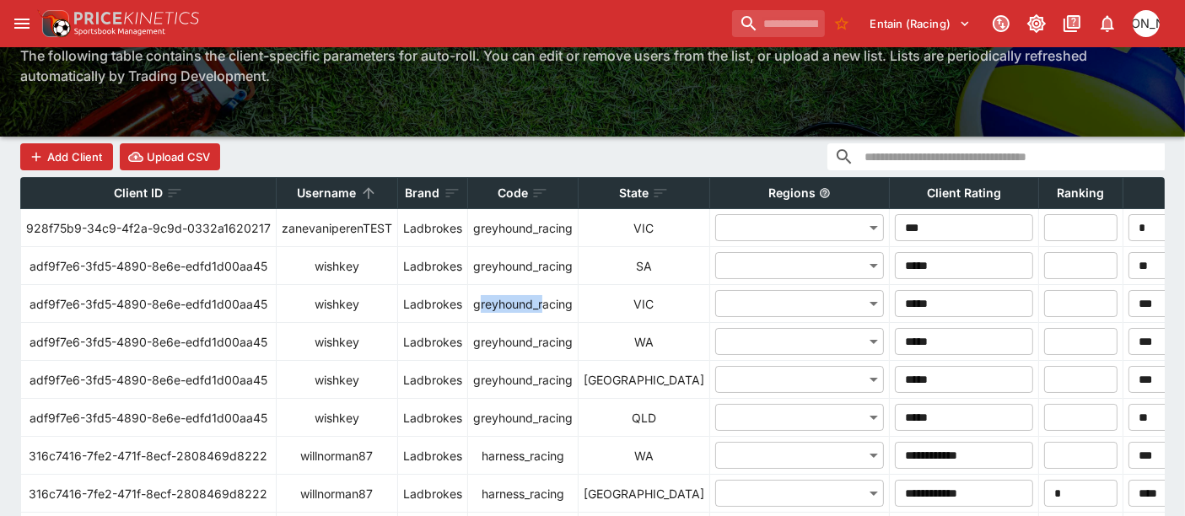
scroll to position [125, 0]
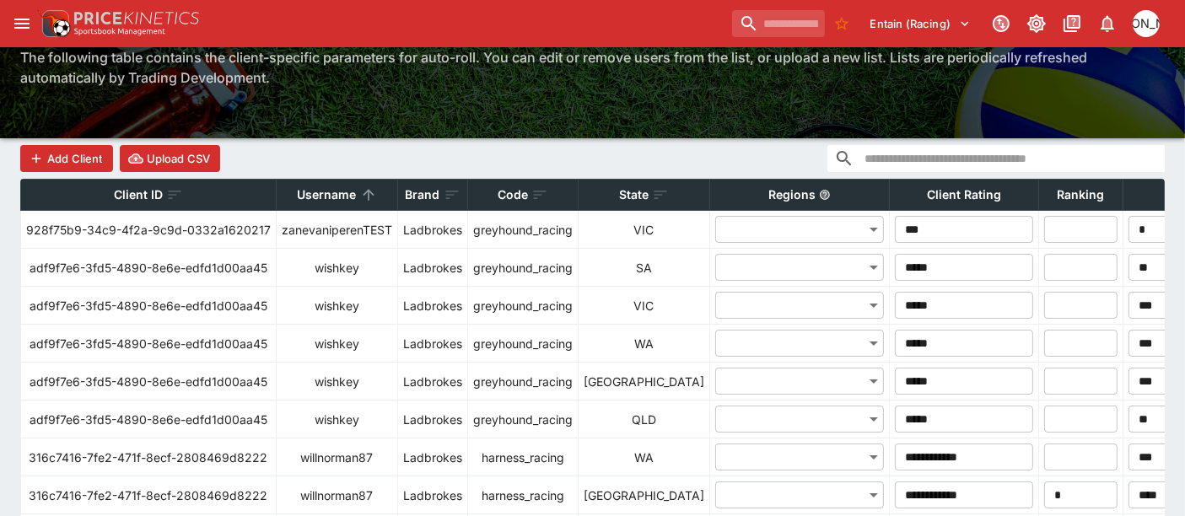
click at [513, 188] on p "Code" at bounding box center [513, 195] width 30 height 20
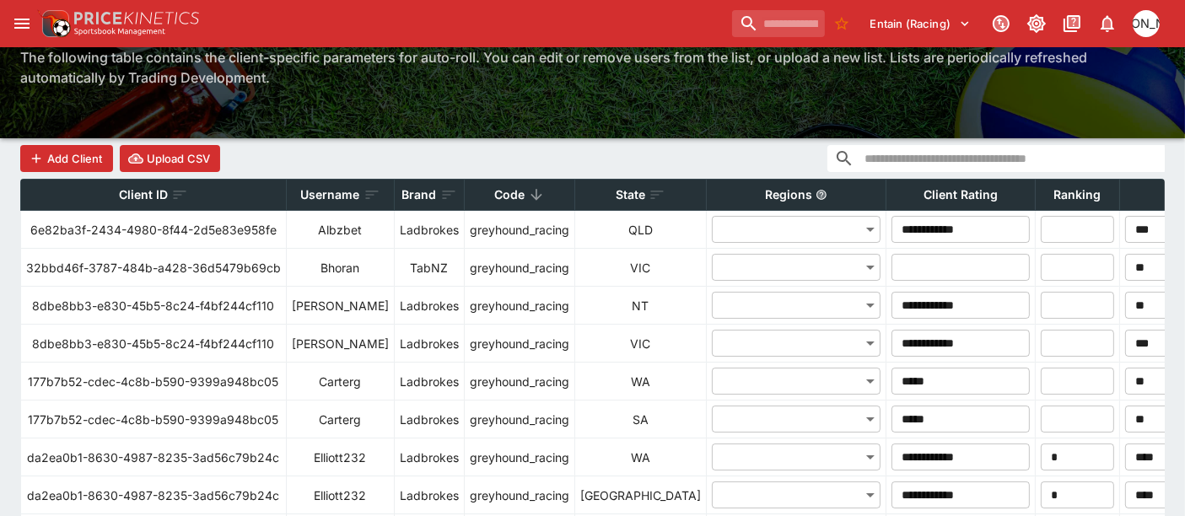
click at [499, 193] on p "Code" at bounding box center [509, 195] width 30 height 20
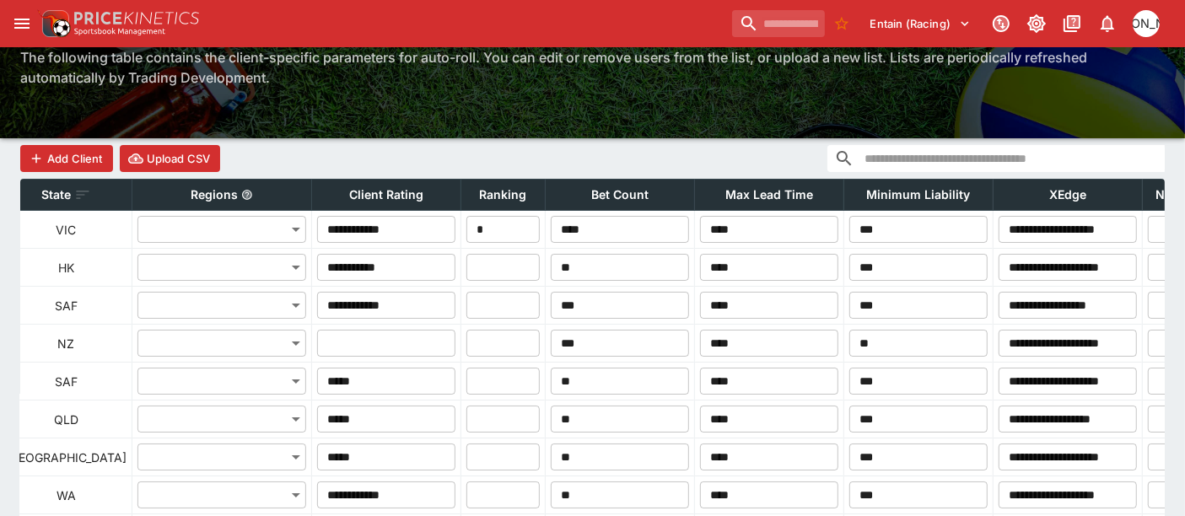
scroll to position [0, 710]
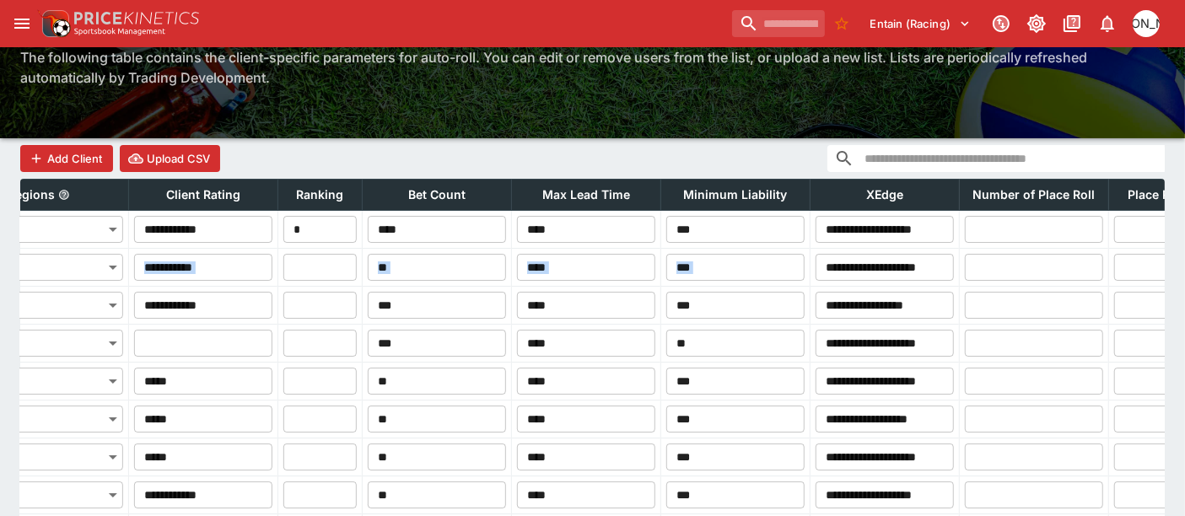
drag, startPoint x: 619, startPoint y: 235, endPoint x: 933, endPoint y: 228, distance: 313.9
click at [1022, 262] on tr "**********" at bounding box center [361, 268] width 2101 height 38
click at [641, 142] on div "Add Client Upload CSV" at bounding box center [592, 158] width 1145 height 40
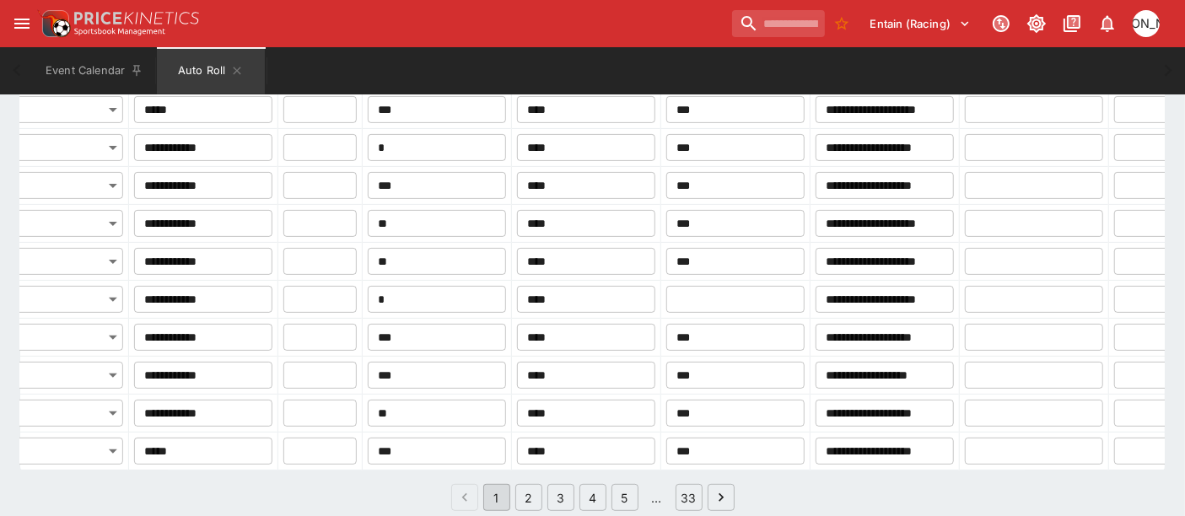
scroll to position [875, 0]
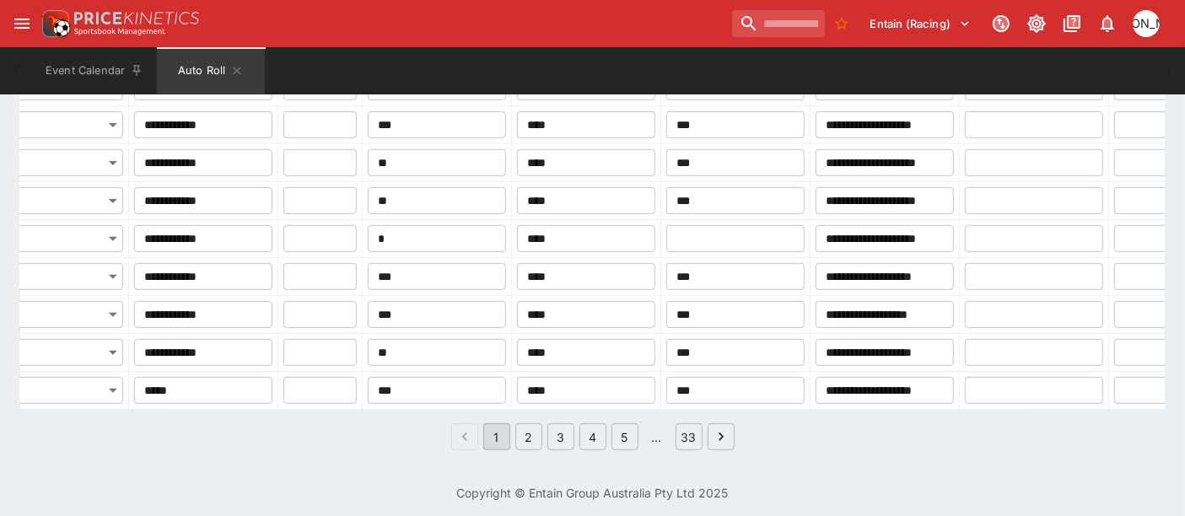
click at [525, 448] on button "2" at bounding box center [528, 436] width 27 height 27
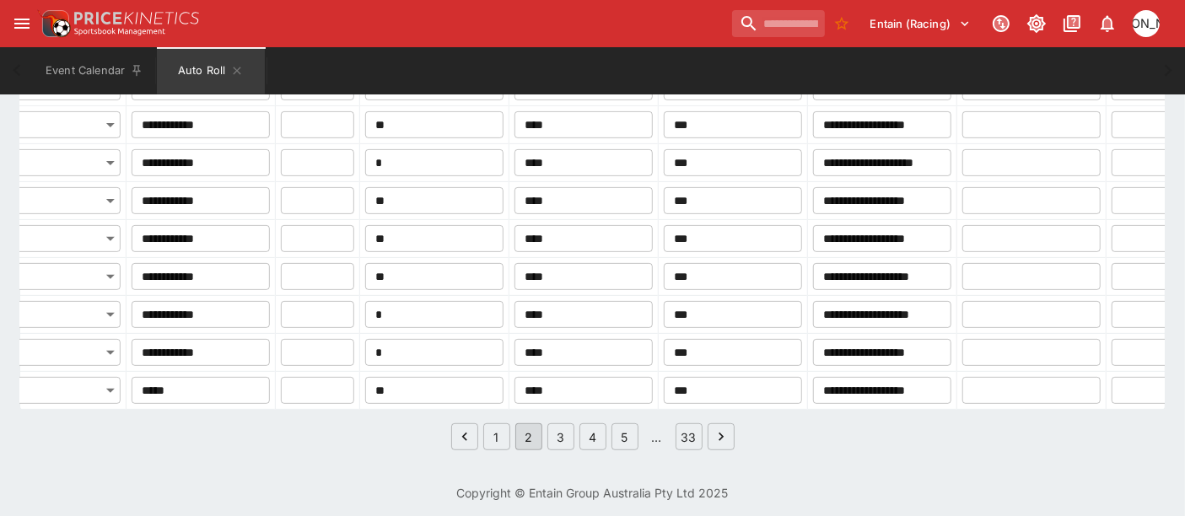
click at [484, 447] on button "1" at bounding box center [496, 436] width 27 height 27
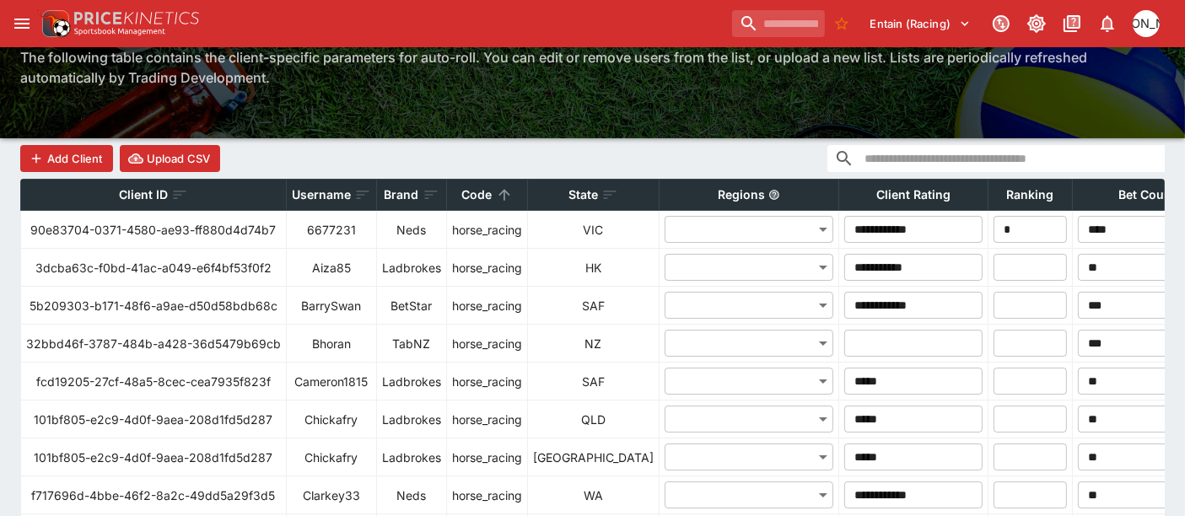
scroll to position [0, 0]
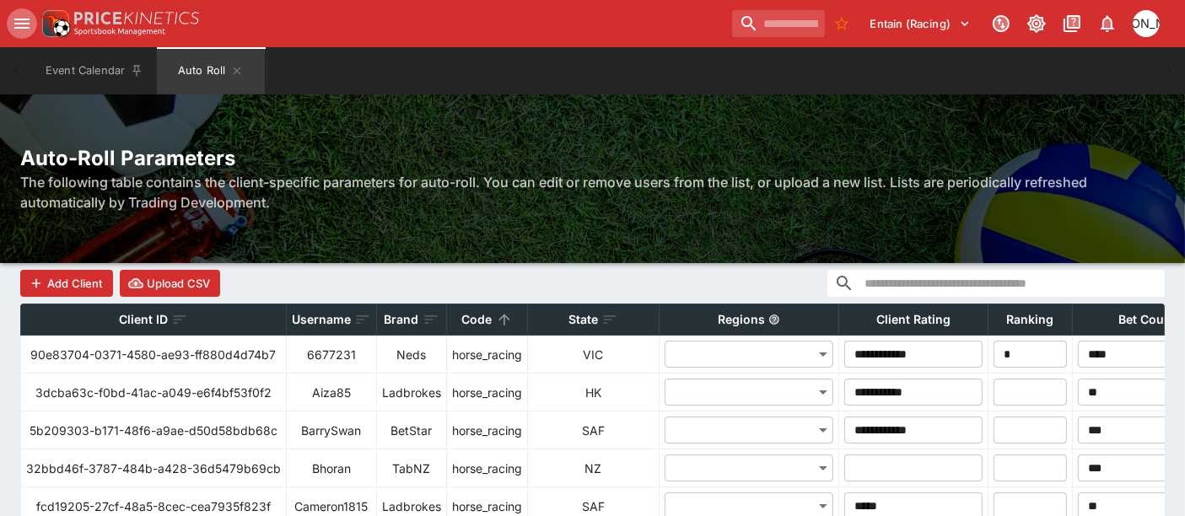
click at [29, 18] on icon "open drawer" at bounding box center [22, 23] width 20 height 20
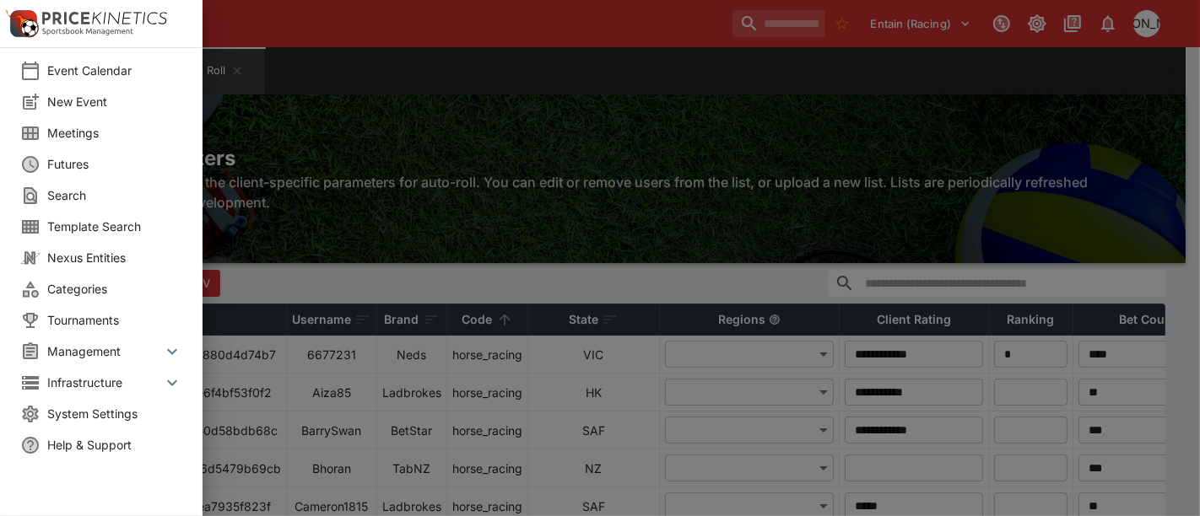
click at [86, 348] on span "Management" at bounding box center [104, 352] width 115 height 18
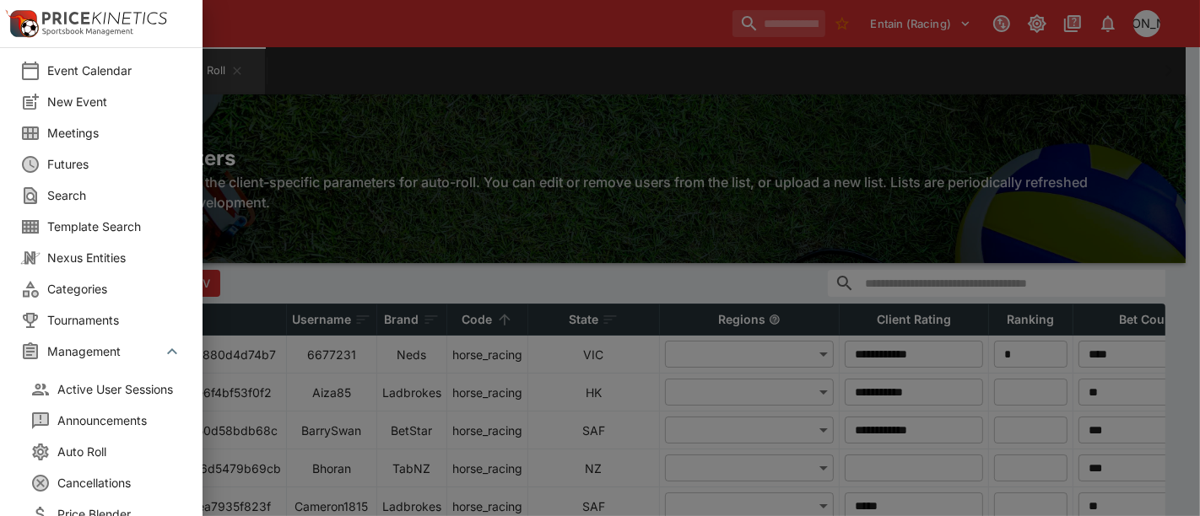
click at [118, 445] on span "Auto Roll" at bounding box center [124, 452] width 135 height 18
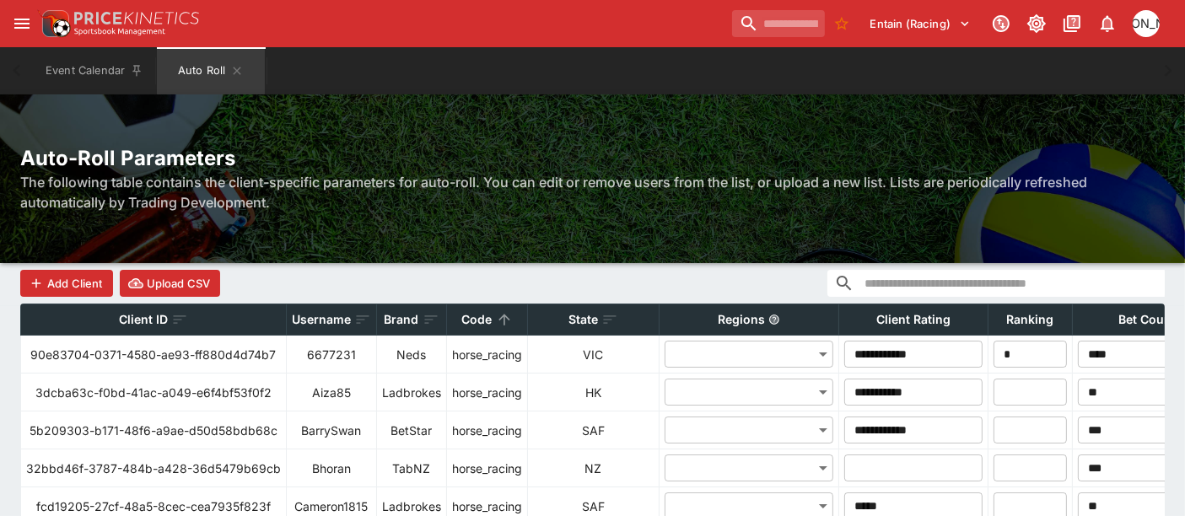
click at [471, 323] on p "Code" at bounding box center [477, 320] width 30 height 20
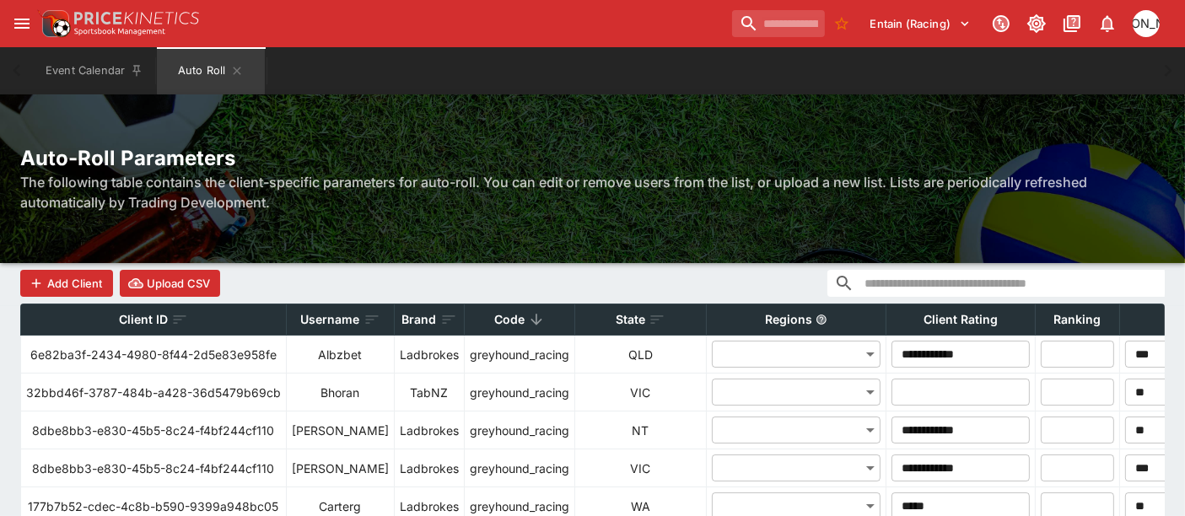
click at [494, 321] on p "Code" at bounding box center [509, 320] width 30 height 20
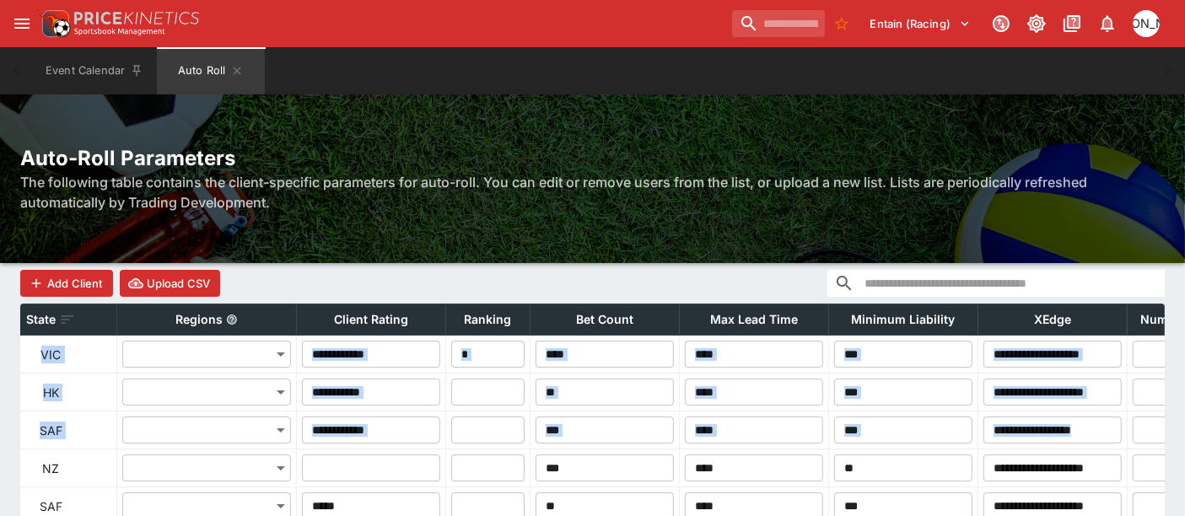
scroll to position [0, 600]
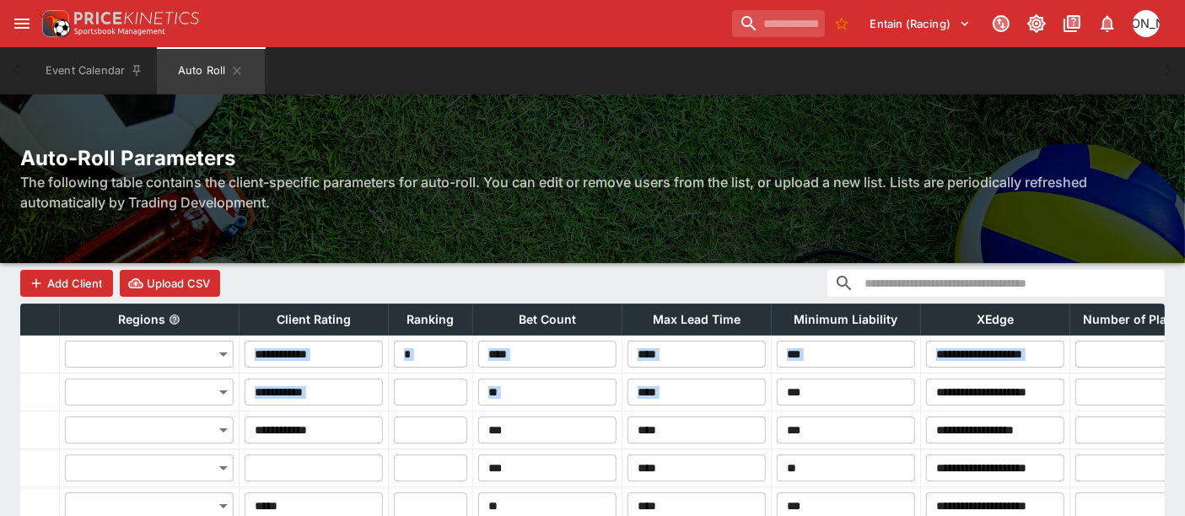
drag, startPoint x: 485, startPoint y: 364, endPoint x: 887, endPoint y: 383, distance: 402.0
click at [668, 276] on div "Add Client Upload CSV" at bounding box center [592, 283] width 1145 height 40
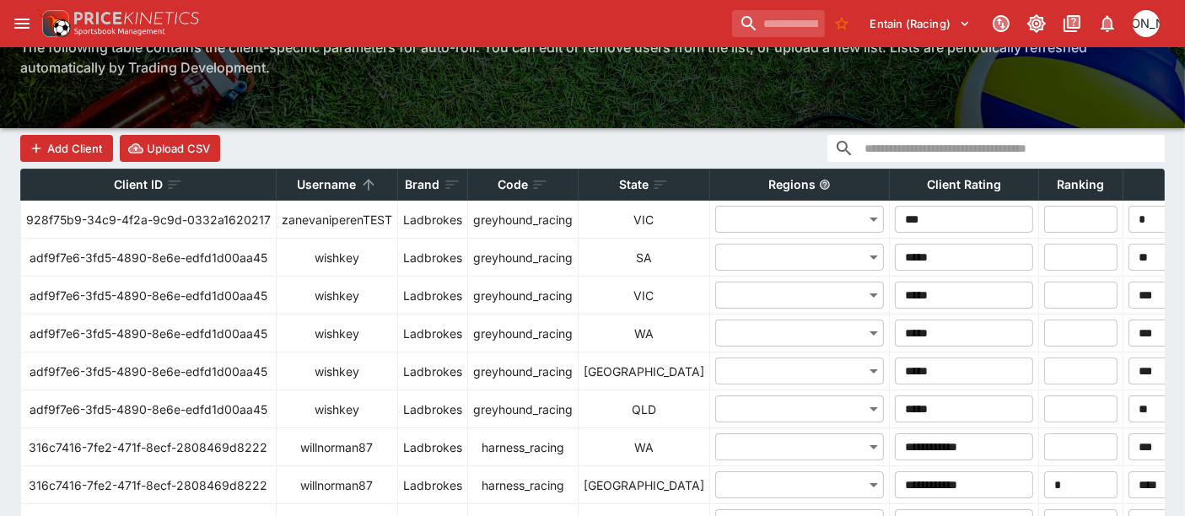
scroll to position [125, 0]
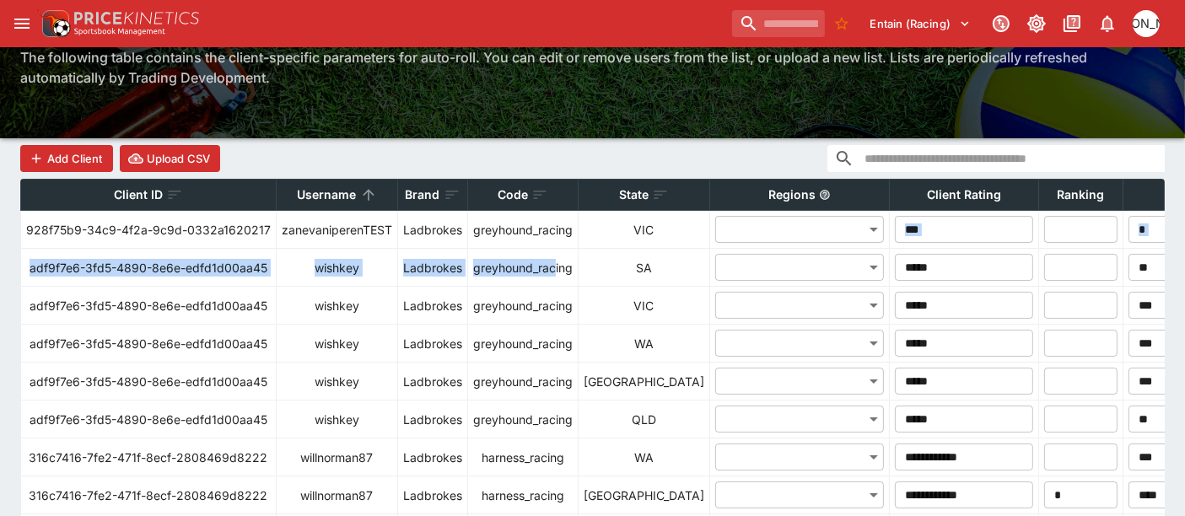
drag, startPoint x: 634, startPoint y: 262, endPoint x: 659, endPoint y: 206, distance: 61.2
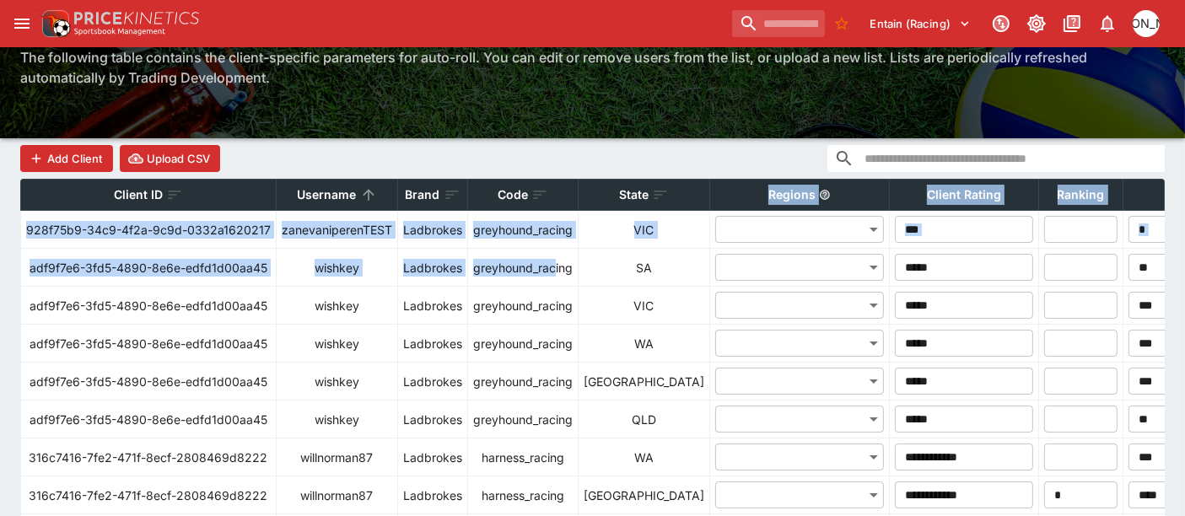
click at [531, 192] on icon at bounding box center [539, 194] width 17 height 17
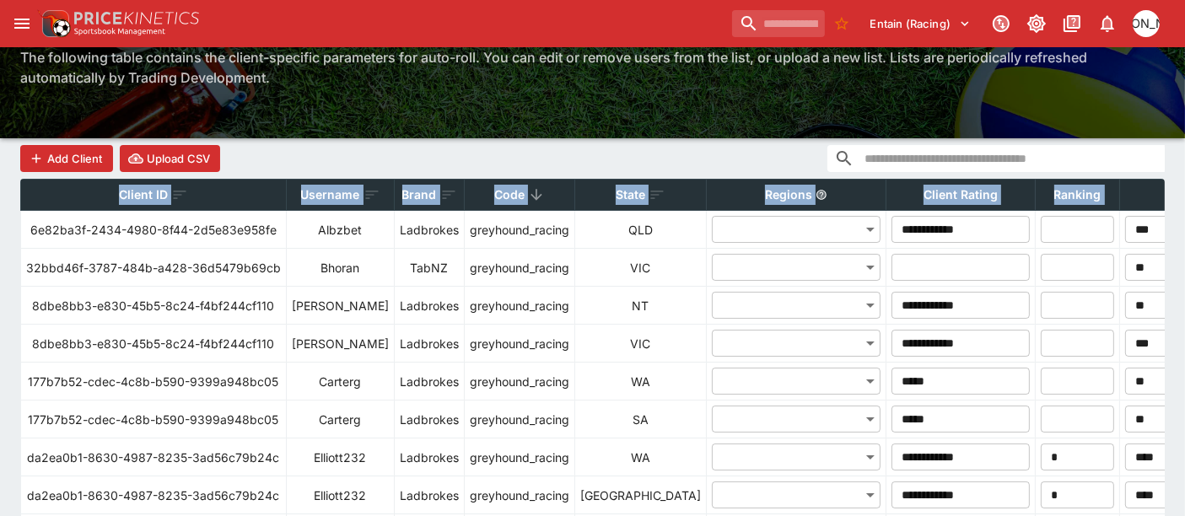
click at [494, 194] on p "Code" at bounding box center [509, 195] width 30 height 20
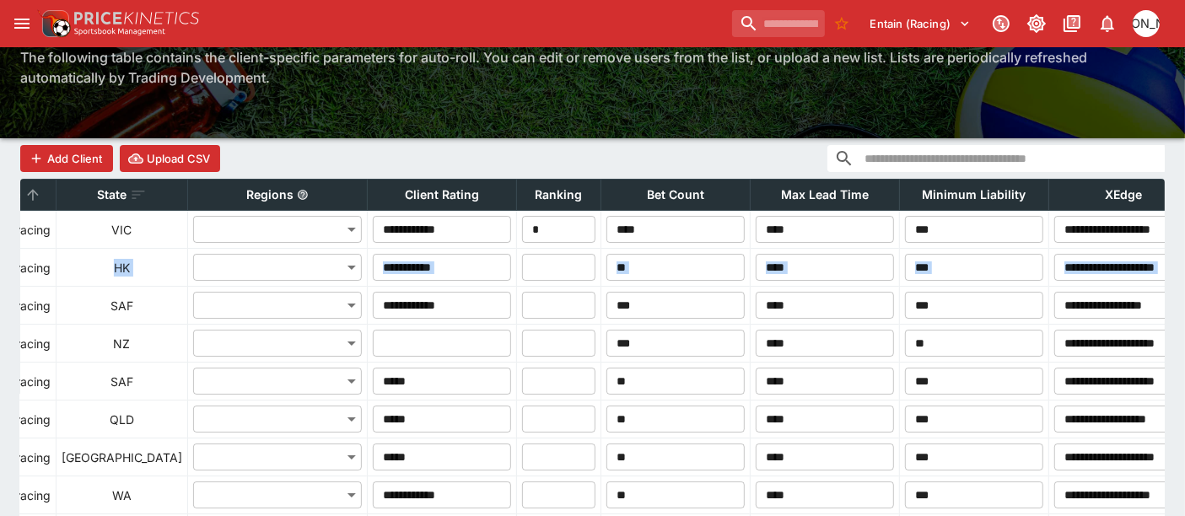
scroll to position [0, 761]
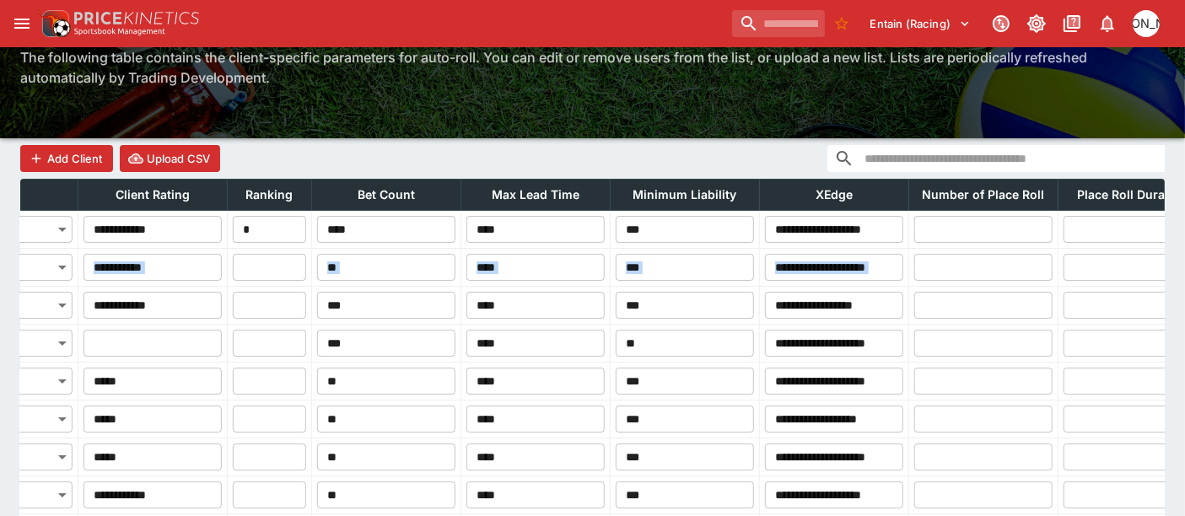
drag, startPoint x: 527, startPoint y: 256, endPoint x: 1088, endPoint y: 274, distance: 561.3
click at [1088, 274] on tr "**********" at bounding box center [310, 268] width 2101 height 38
click at [691, 153] on div "Add Client Upload CSV" at bounding box center [592, 158] width 1145 height 40
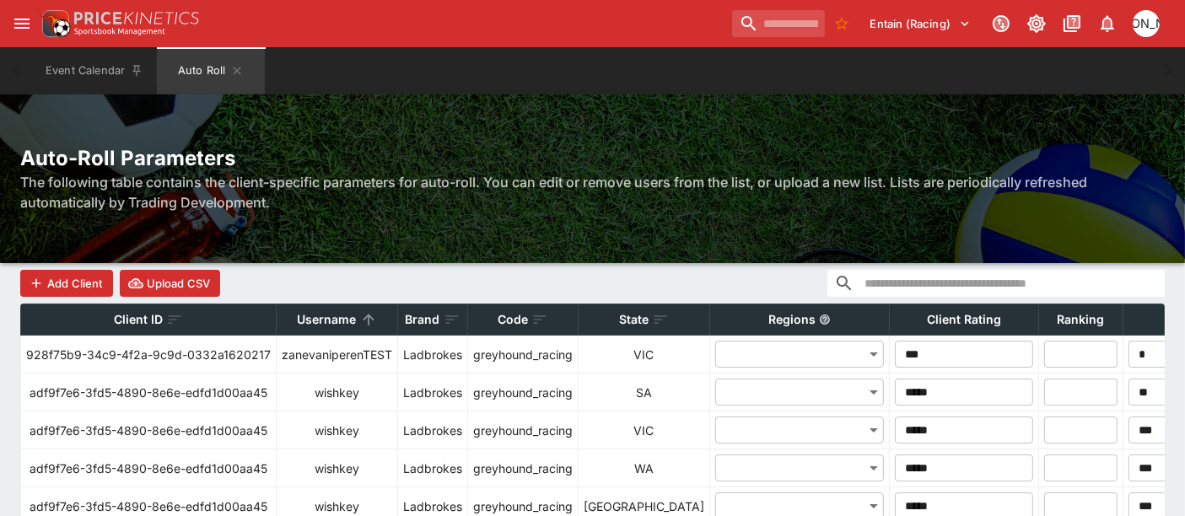
click at [522, 314] on p "Code" at bounding box center [513, 320] width 30 height 20
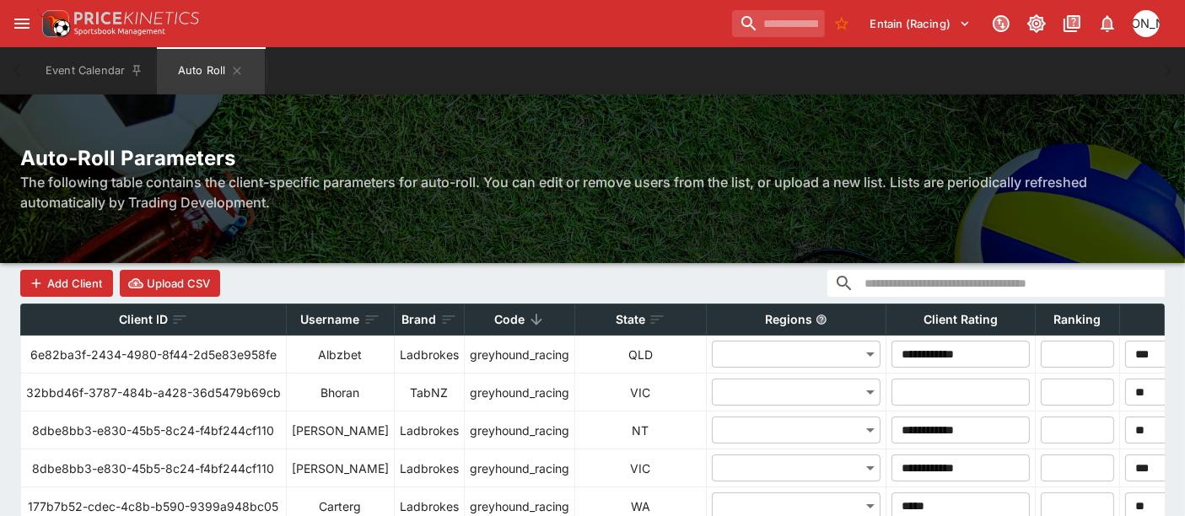
click at [494, 310] on p "Code" at bounding box center [509, 320] width 30 height 20
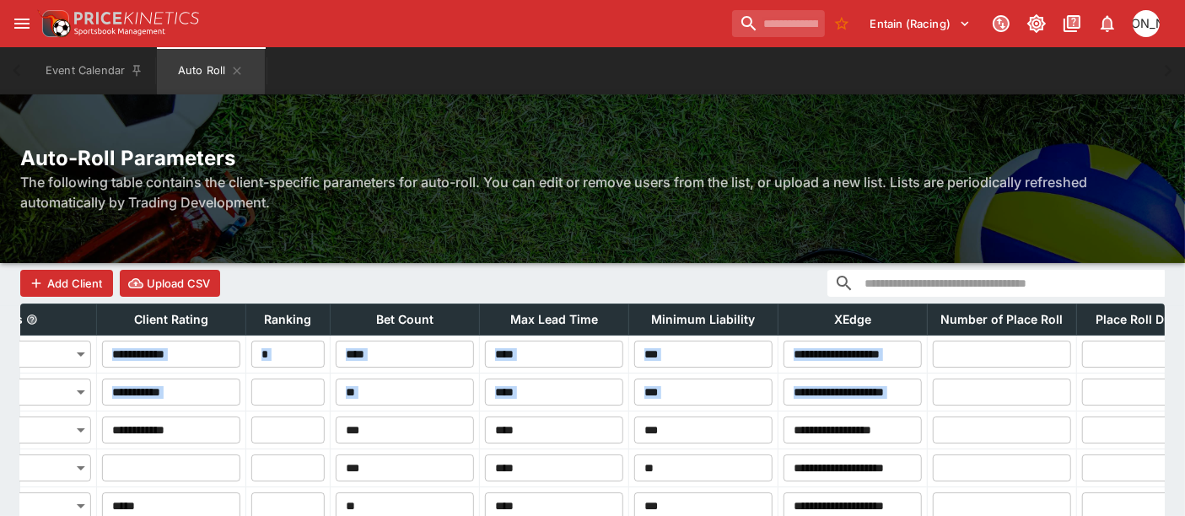
scroll to position [0, 844]
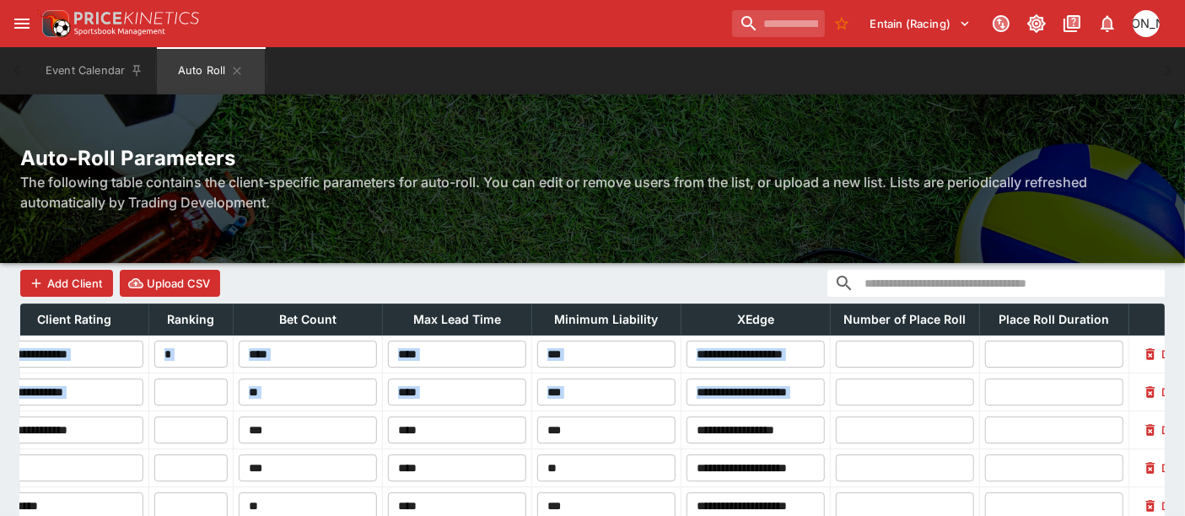
drag, startPoint x: 609, startPoint y: 360, endPoint x: 1053, endPoint y: 370, distance: 443.8
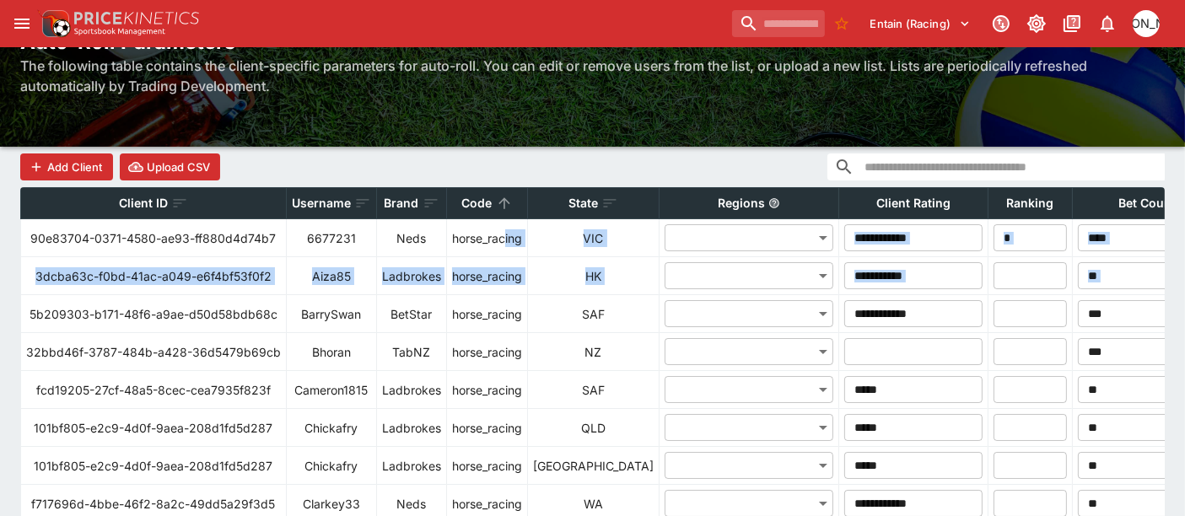
scroll to position [0, 0]
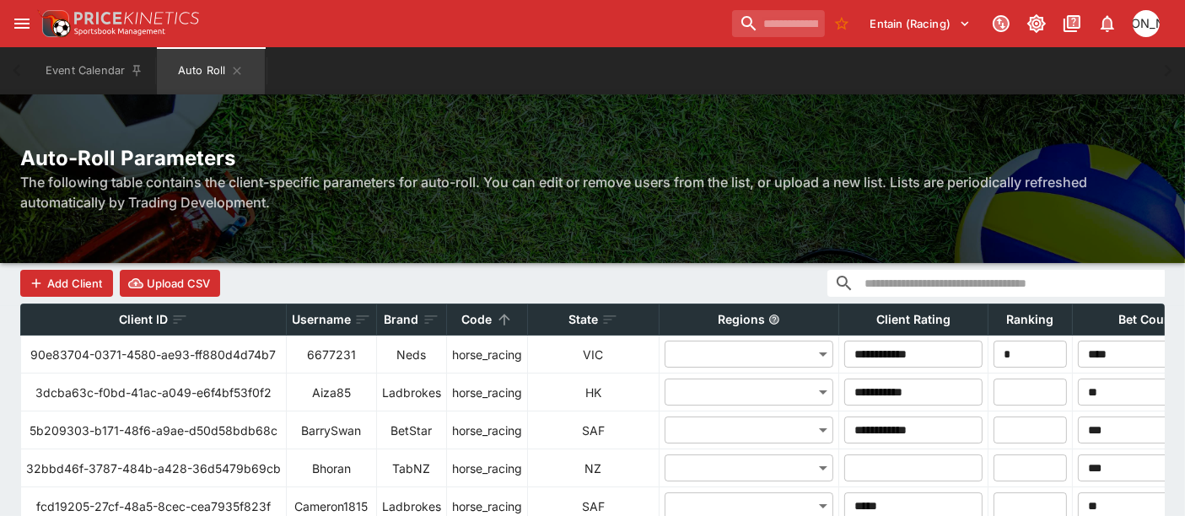
click at [351, 286] on div "Add Client Upload CSV" at bounding box center [592, 283] width 1145 height 40
drag, startPoint x: 1123, startPoint y: 353, endPoint x: 1177, endPoint y: 353, distance: 54.0
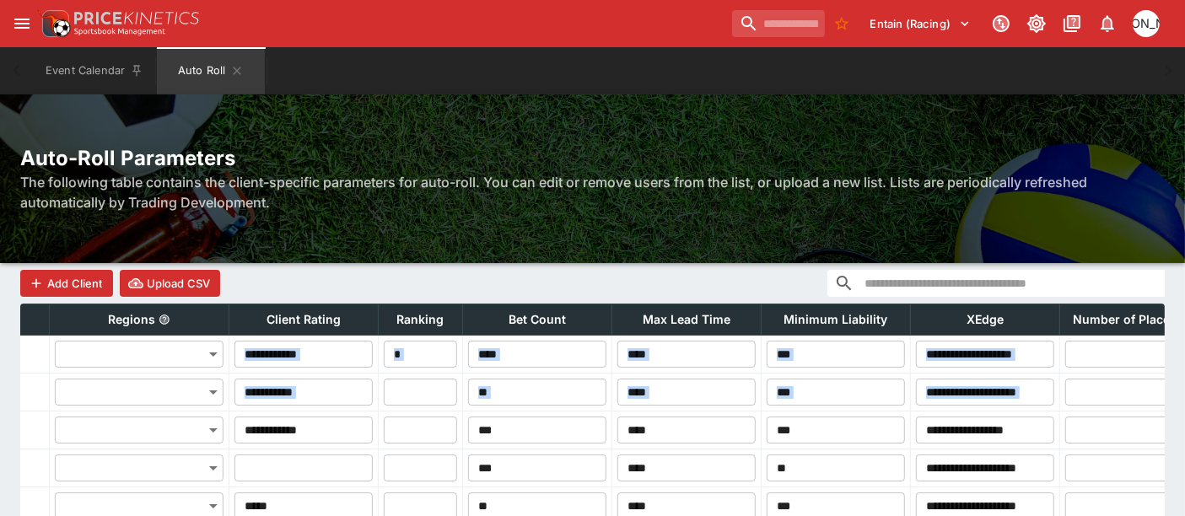
scroll to position [0, 747]
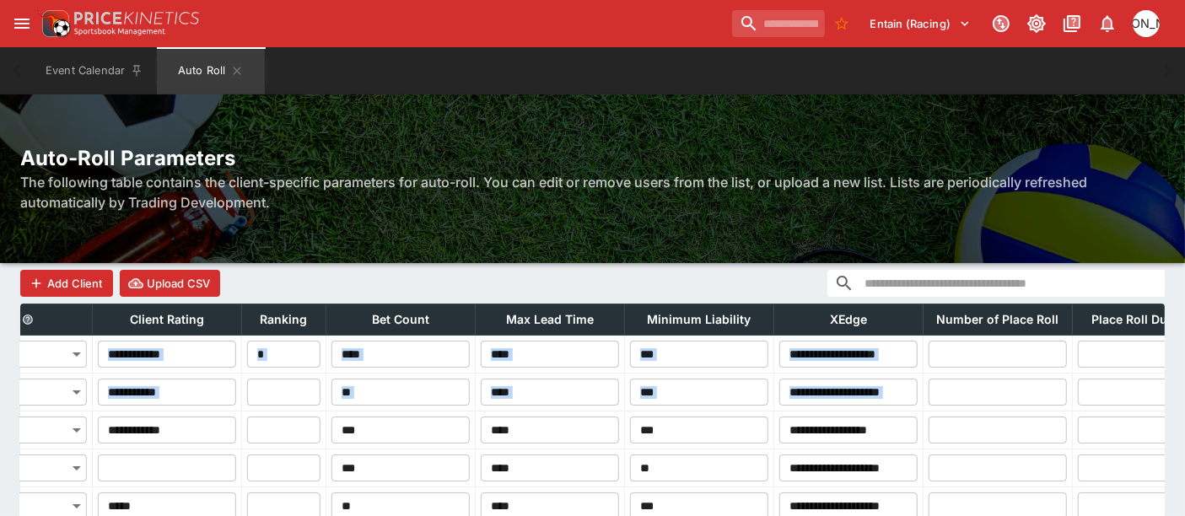
drag, startPoint x: 531, startPoint y: 358, endPoint x: 1140, endPoint y: 382, distance: 609.6
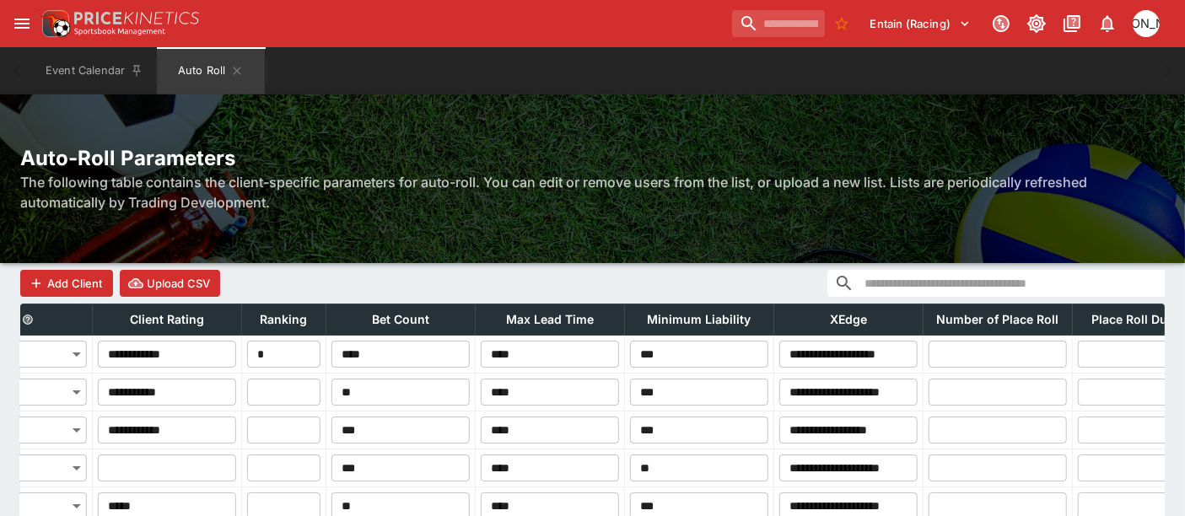
click at [774, 321] on th "Minimum Liability" at bounding box center [699, 320] width 149 height 31
click at [774, 319] on th "Minimum Liability" at bounding box center [699, 320] width 149 height 31
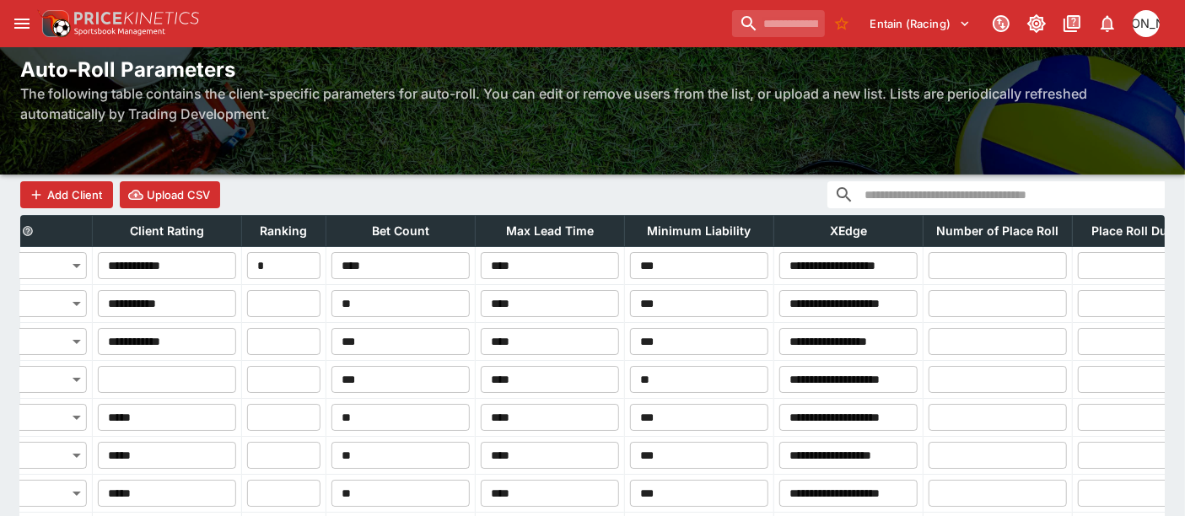
scroll to position [0, 0]
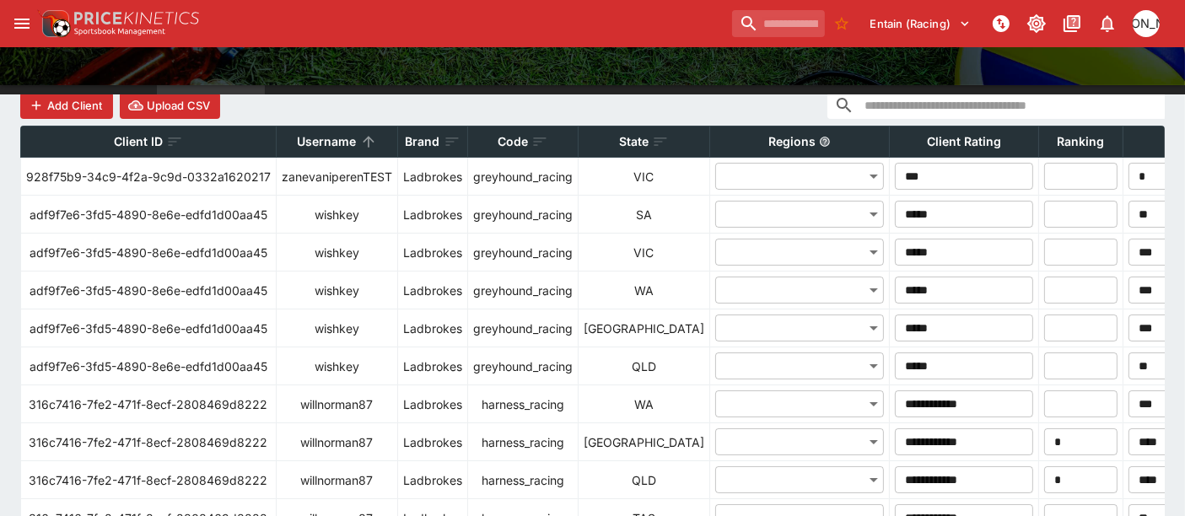
scroll to position [250, 0]
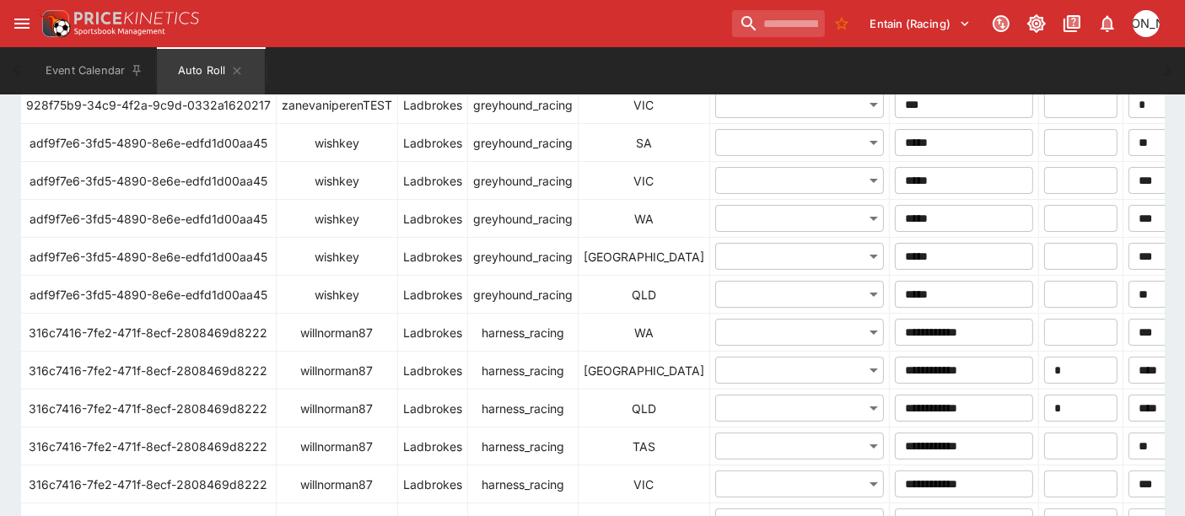
drag, startPoint x: 670, startPoint y: 197, endPoint x: 1147, endPoint y: 197, distance: 477.5
click at [1147, 200] on tr "**********" at bounding box center [1096, 219] width 2151 height 38
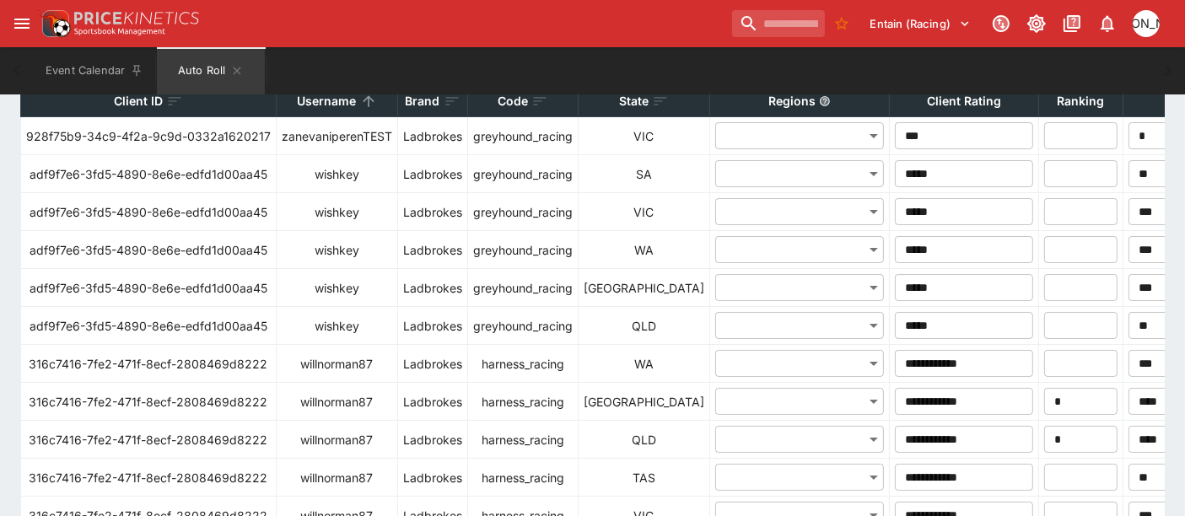
scroll to position [0, 0]
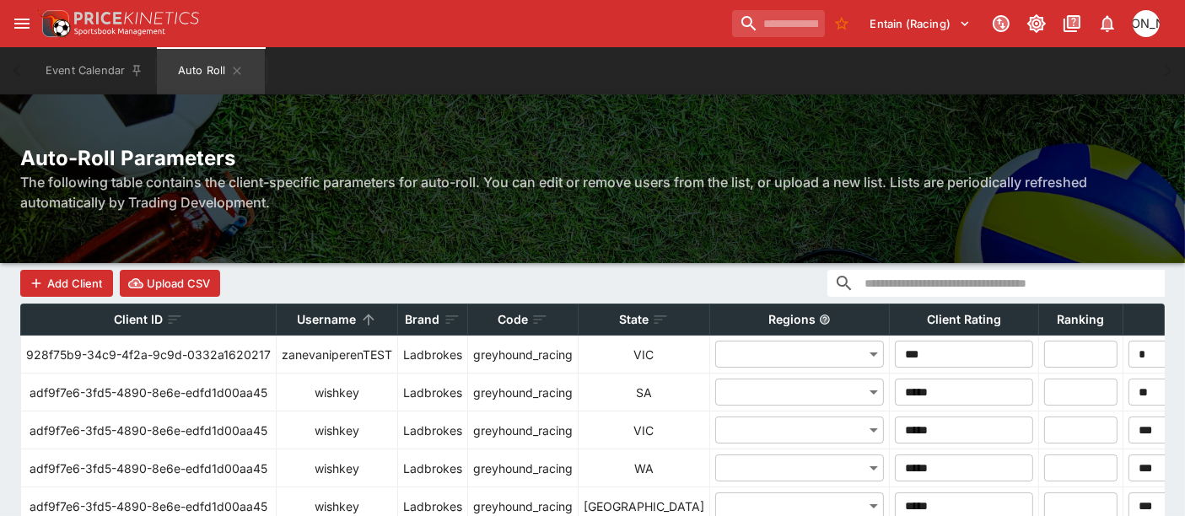
click at [520, 318] on p "Code" at bounding box center [513, 320] width 30 height 20
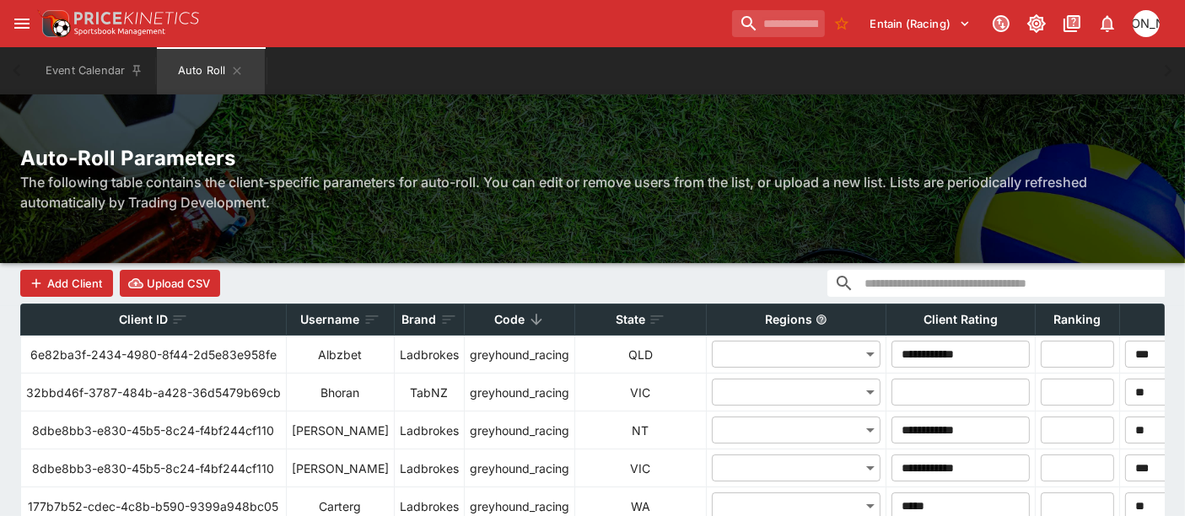
click at [531, 316] on icon at bounding box center [536, 319] width 11 height 11
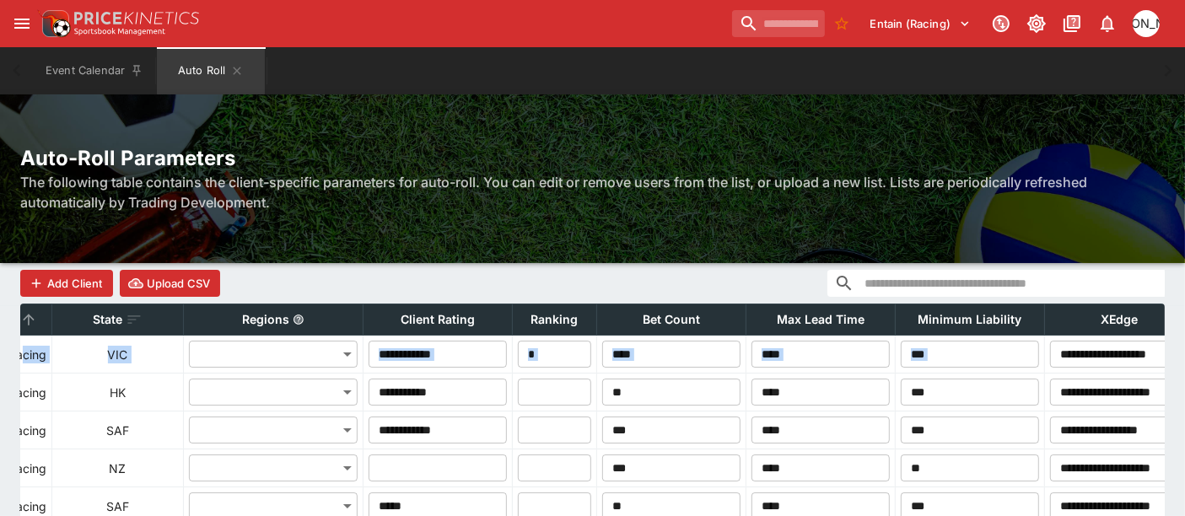
scroll to position [0, 567]
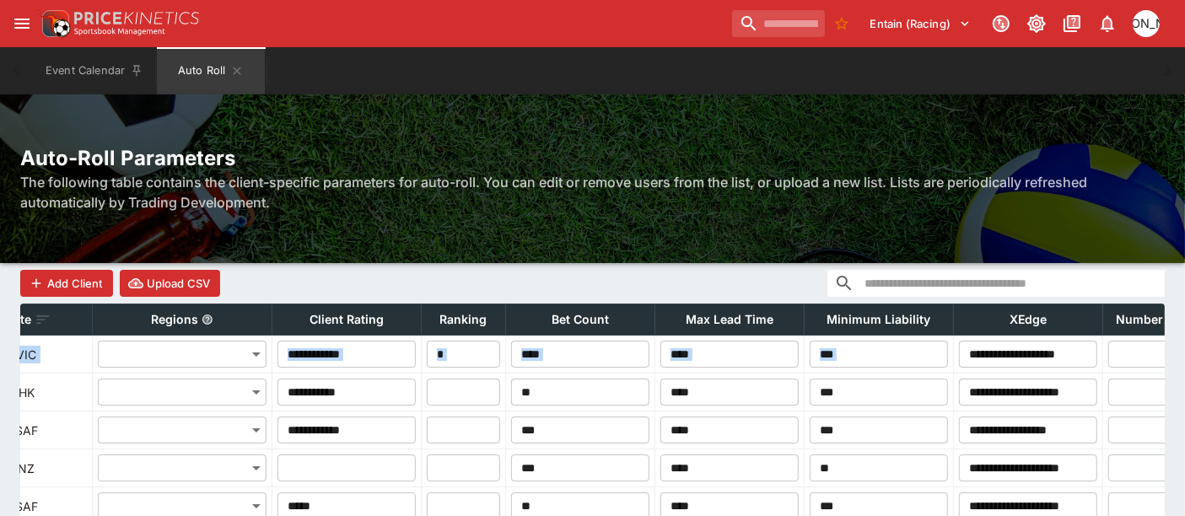
drag, startPoint x: 674, startPoint y: 343, endPoint x: 1135, endPoint y: 363, distance: 461.0
click at [1160, 363] on tr "**********" at bounding box center [504, 355] width 2101 height 38
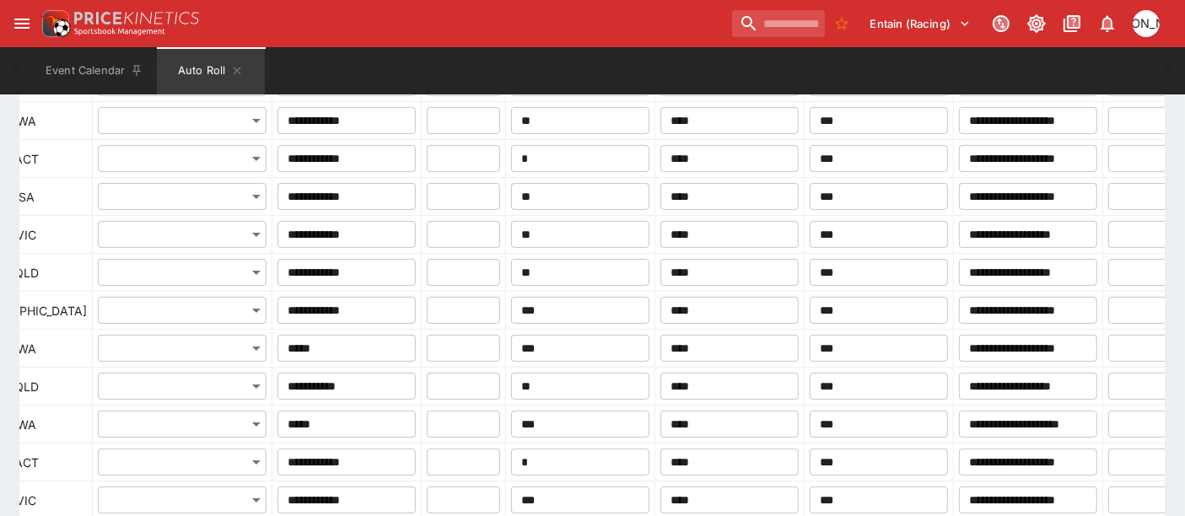
scroll to position [887, 0]
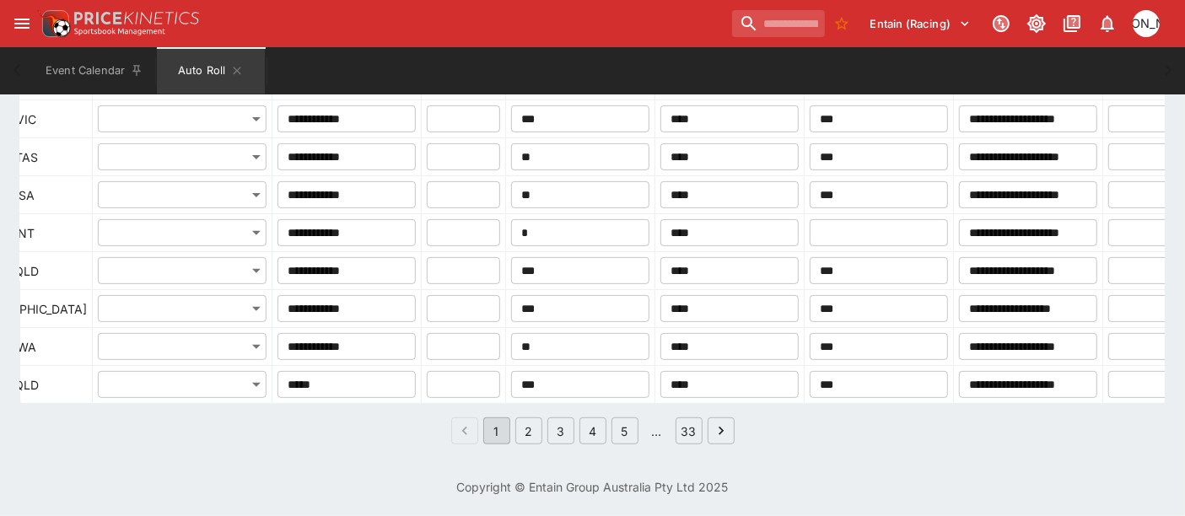
click at [527, 430] on button "2" at bounding box center [528, 431] width 27 height 27
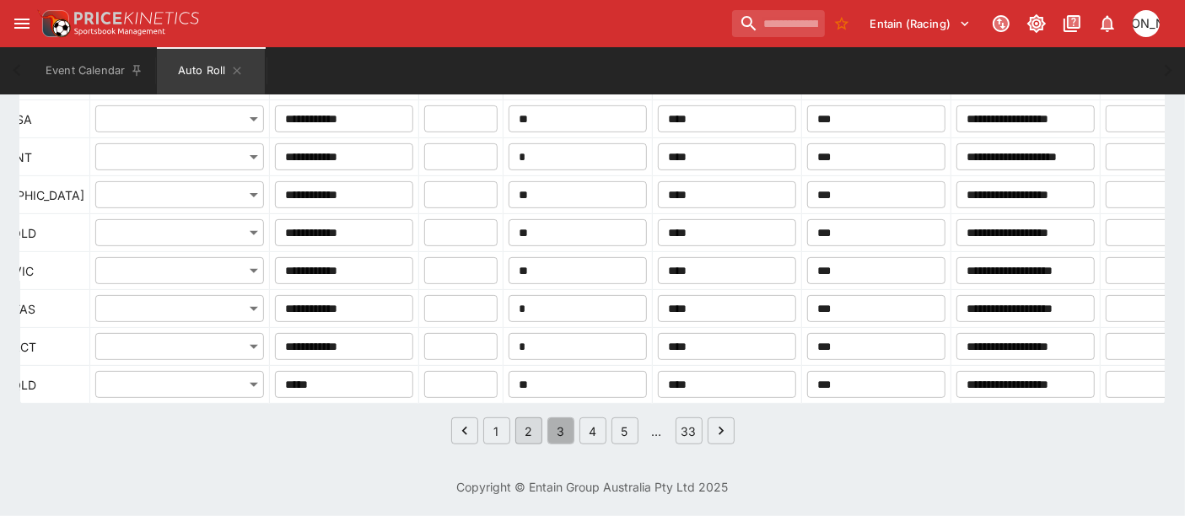
click at [563, 431] on button "3" at bounding box center [561, 431] width 27 height 27
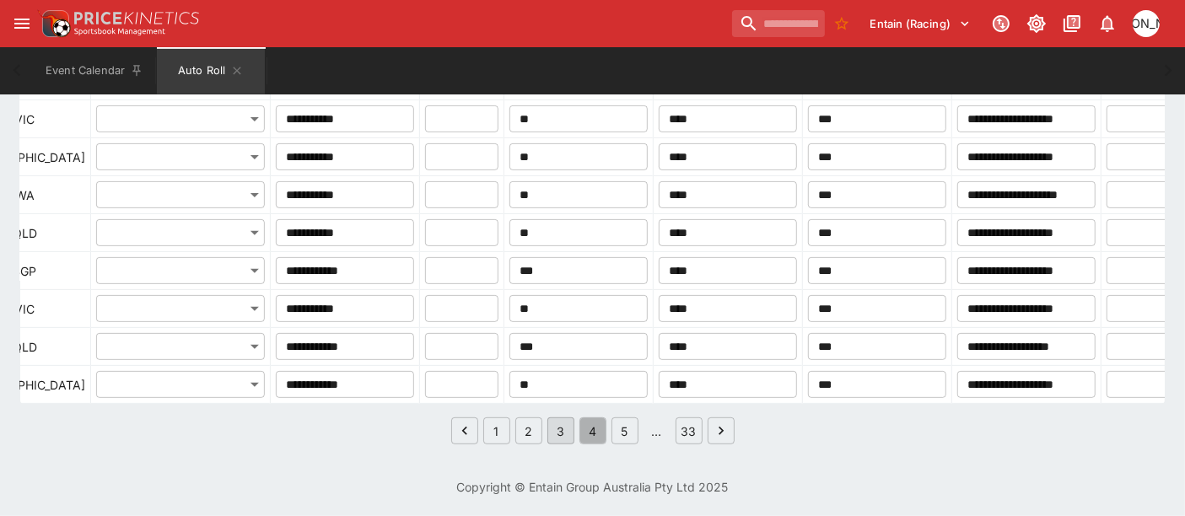
click at [588, 429] on button "4" at bounding box center [593, 431] width 27 height 27
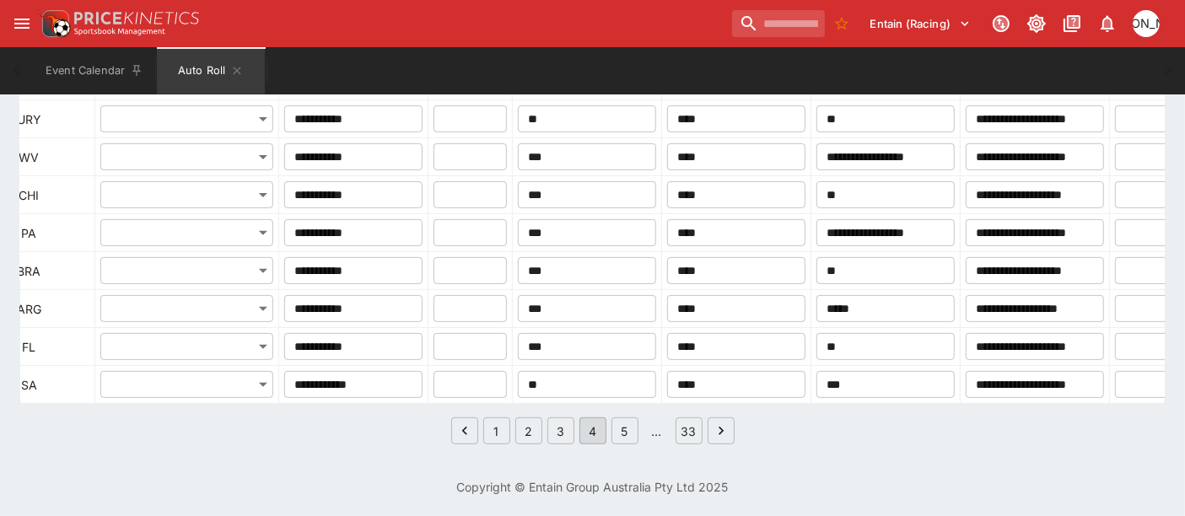
click at [623, 427] on button "5" at bounding box center [625, 431] width 27 height 27
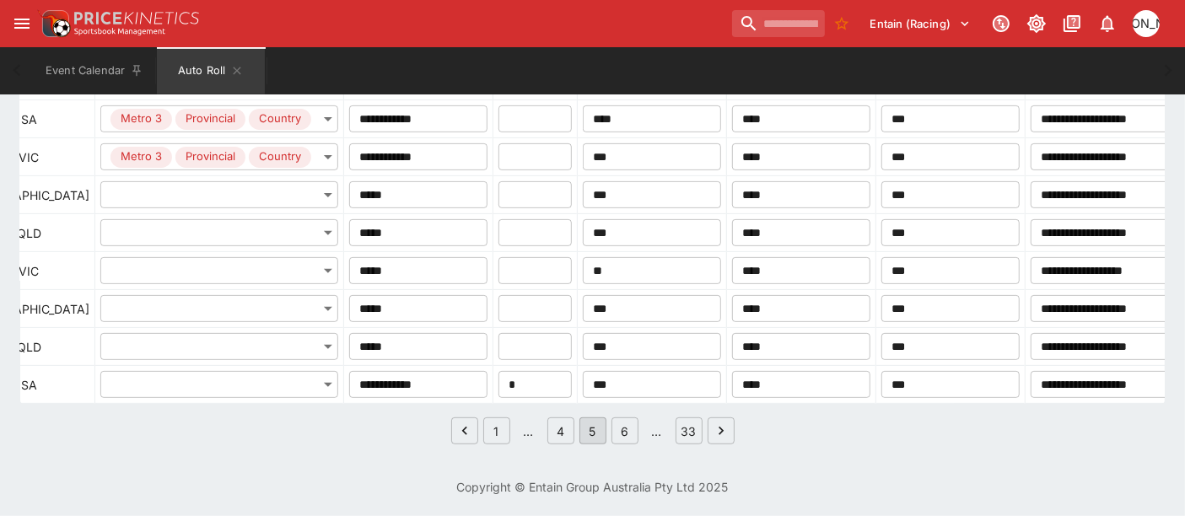
click at [624, 431] on button "6" at bounding box center [625, 431] width 27 height 27
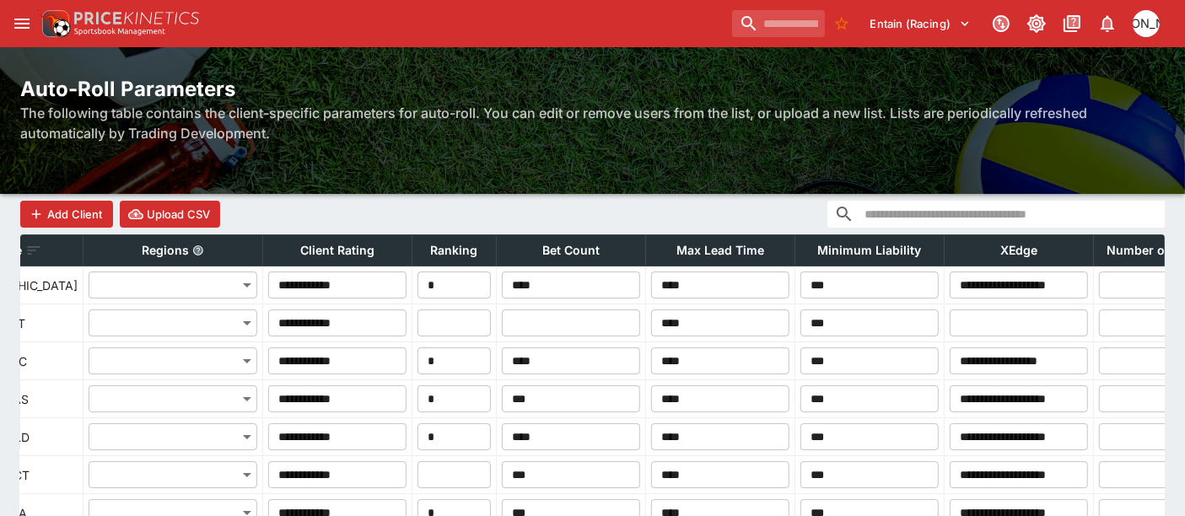
scroll to position [0, 0]
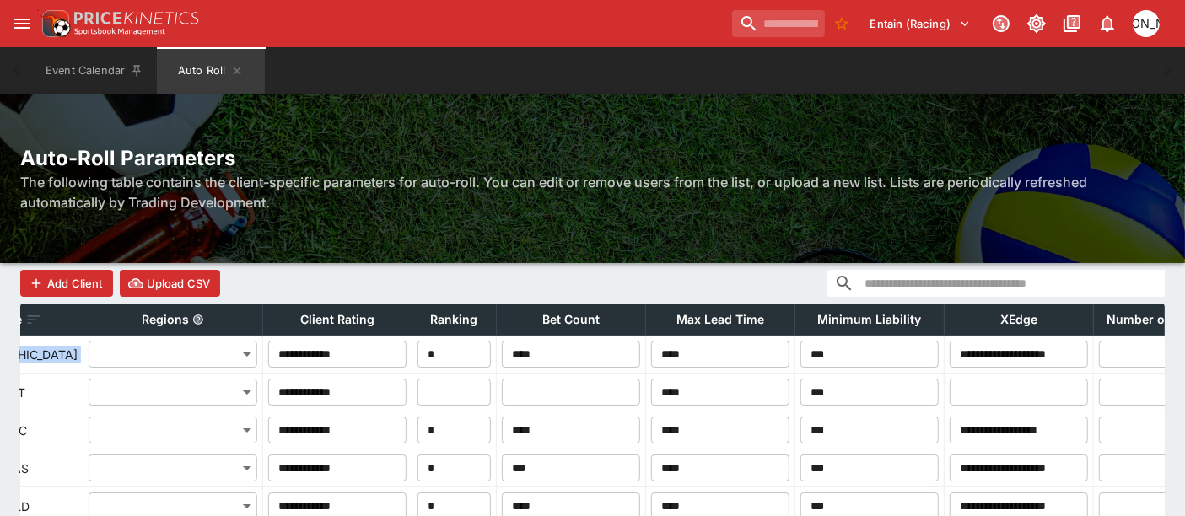
drag, startPoint x: 65, startPoint y: 370, endPoint x: 0, endPoint y: 370, distance: 65.0
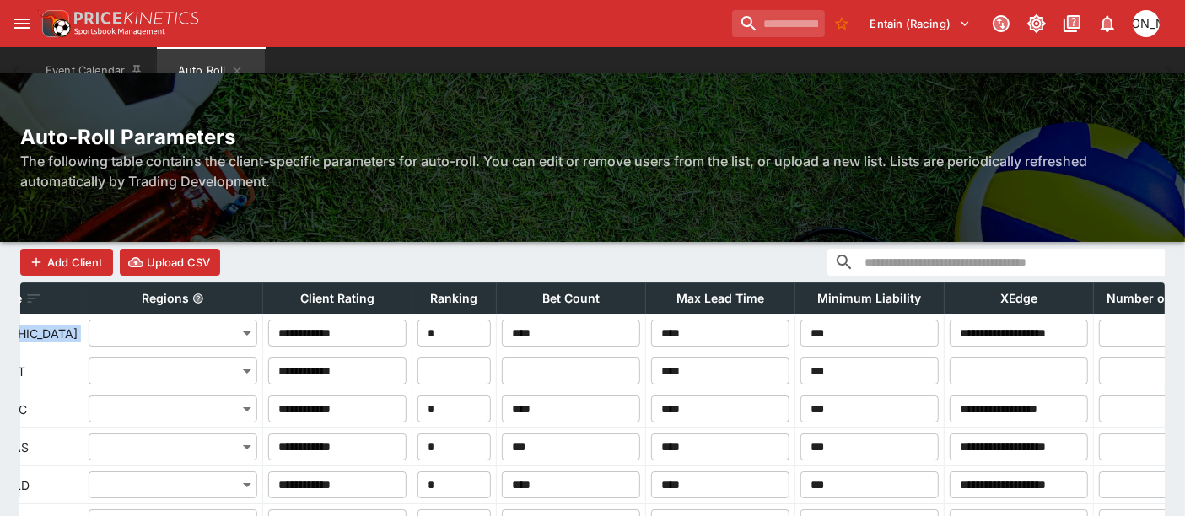
scroll to position [125, 0]
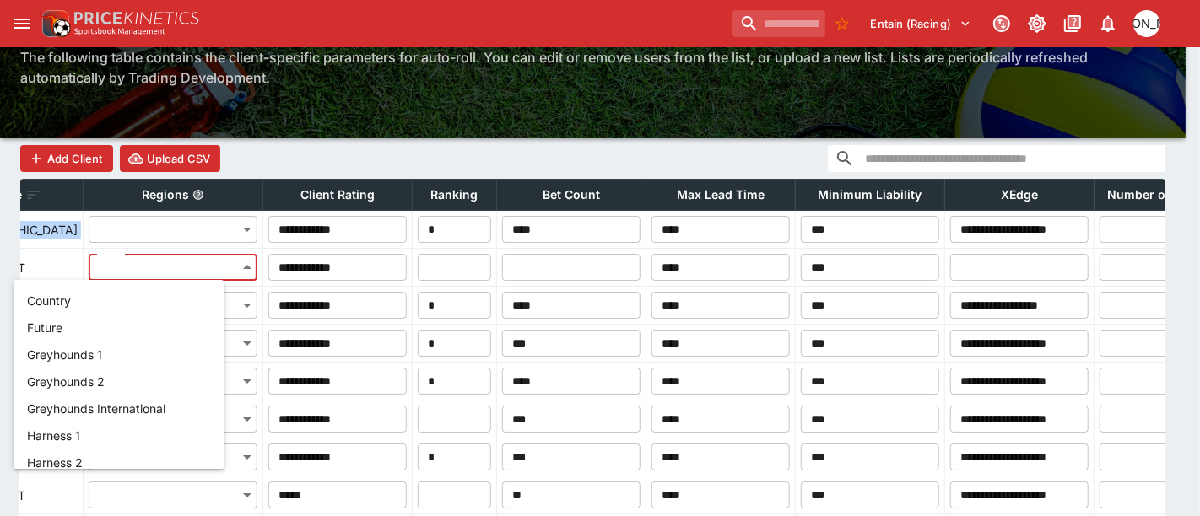
drag, startPoint x: 38, startPoint y: 267, endPoint x: 27, endPoint y: 267, distance: 11.0
click at [147, 249] on div at bounding box center [600, 258] width 1200 height 516
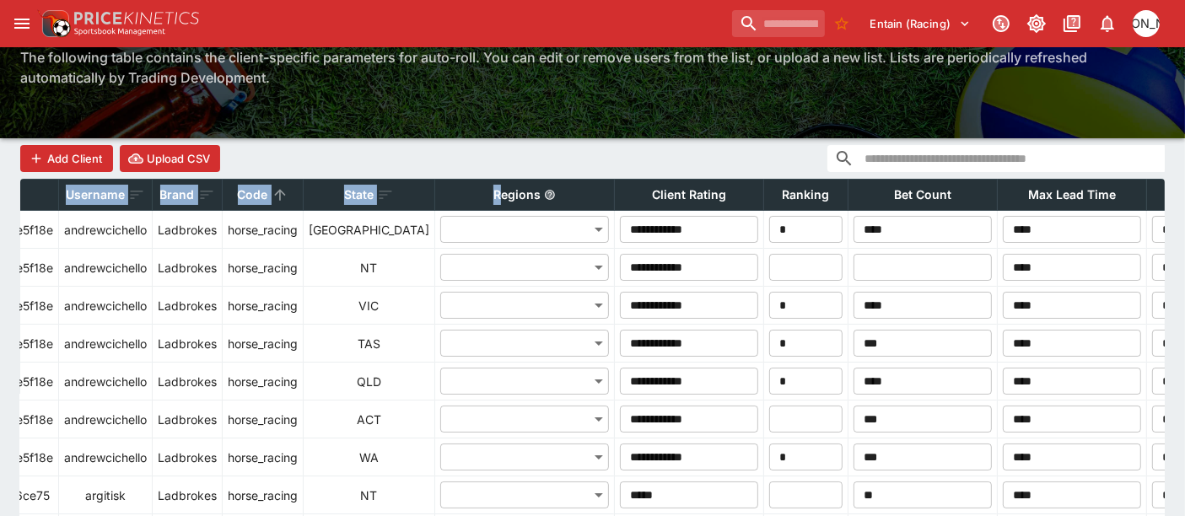
scroll to position [0, 0]
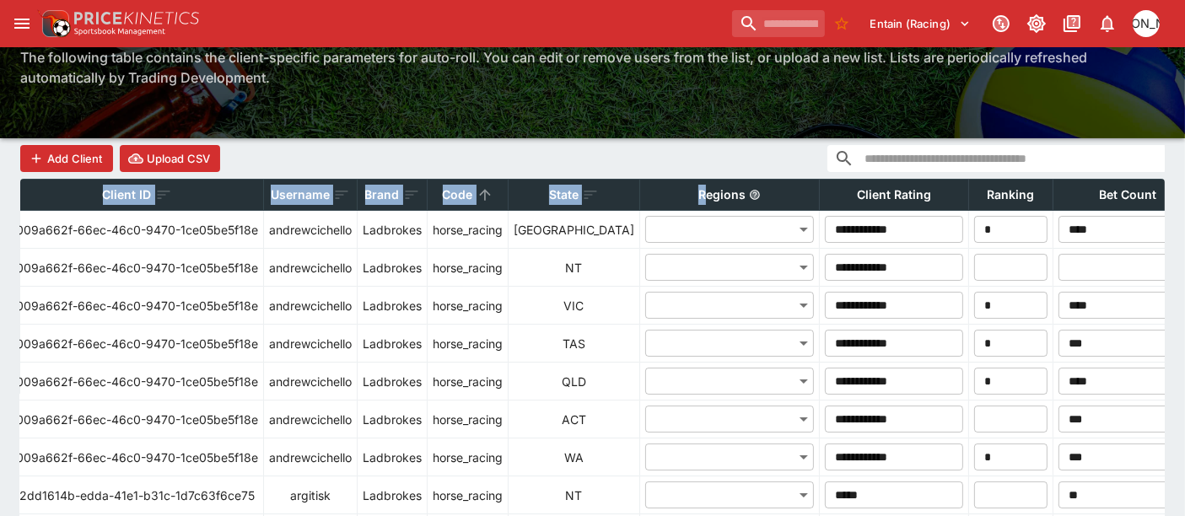
drag, startPoint x: 79, startPoint y: 191, endPoint x: 35, endPoint y: 193, distance: 43.9
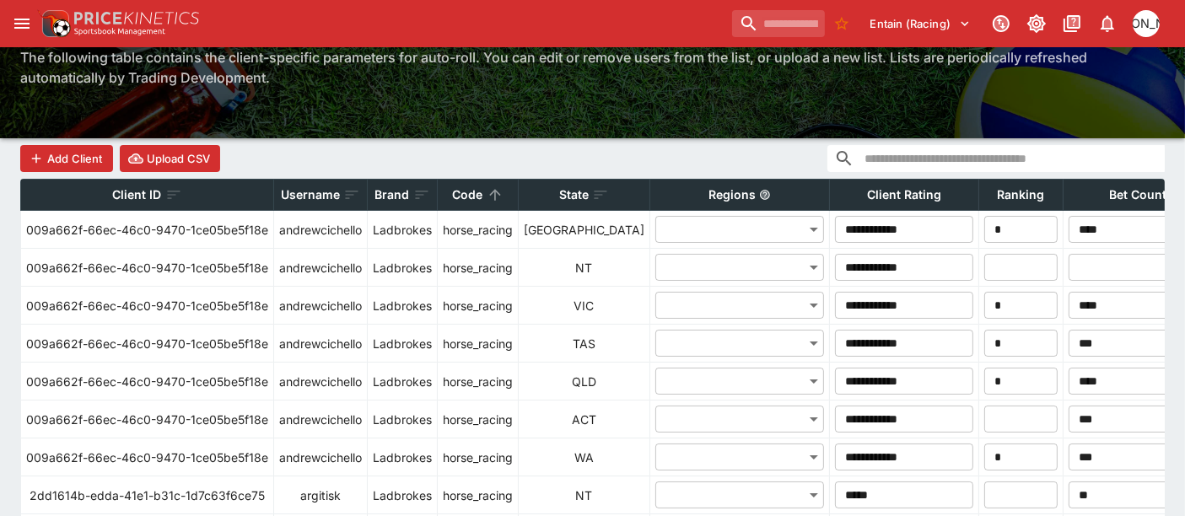
drag, startPoint x: 691, startPoint y: 198, endPoint x: 883, endPoint y: 198, distance: 192.3
click at [883, 198] on tr "Client ID Username Brand Code State Regions Client Rating Ranking Bet Count Max…" at bounding box center [1066, 195] width 2091 height 31
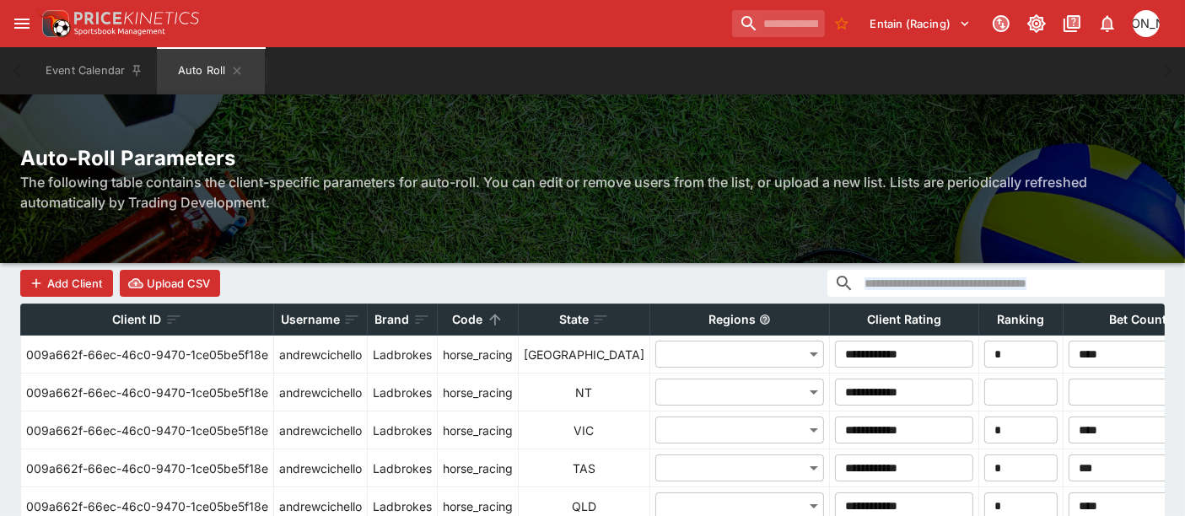
drag, startPoint x: 951, startPoint y: 198, endPoint x: 51, endPoint y: 302, distance: 906.1
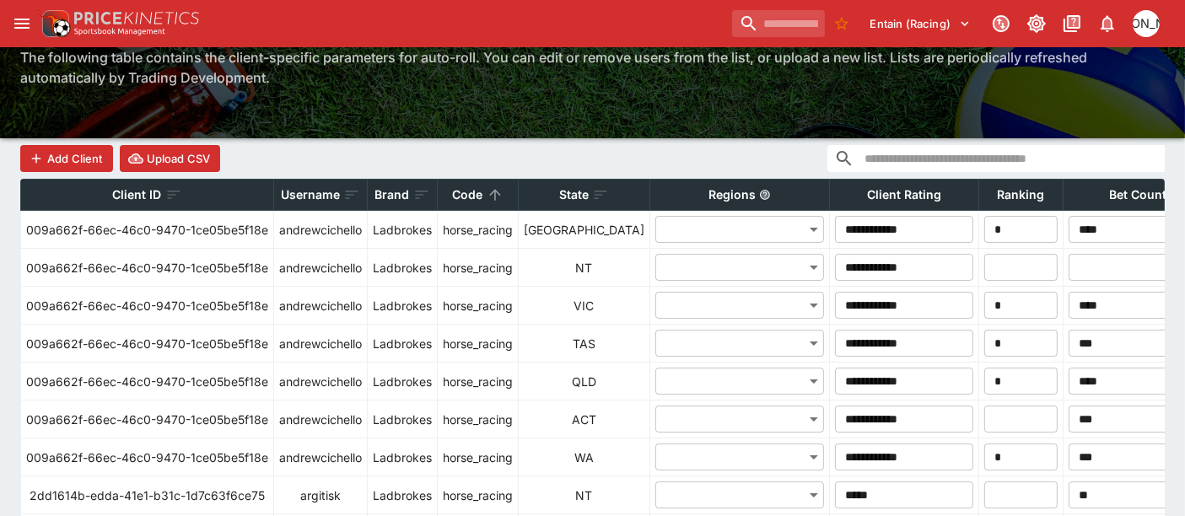
drag, startPoint x: 634, startPoint y: 190, endPoint x: 0, endPoint y: 215, distance: 634.1
click at [660, 158] on div "Add Client Upload CSV" at bounding box center [592, 158] width 1145 height 40
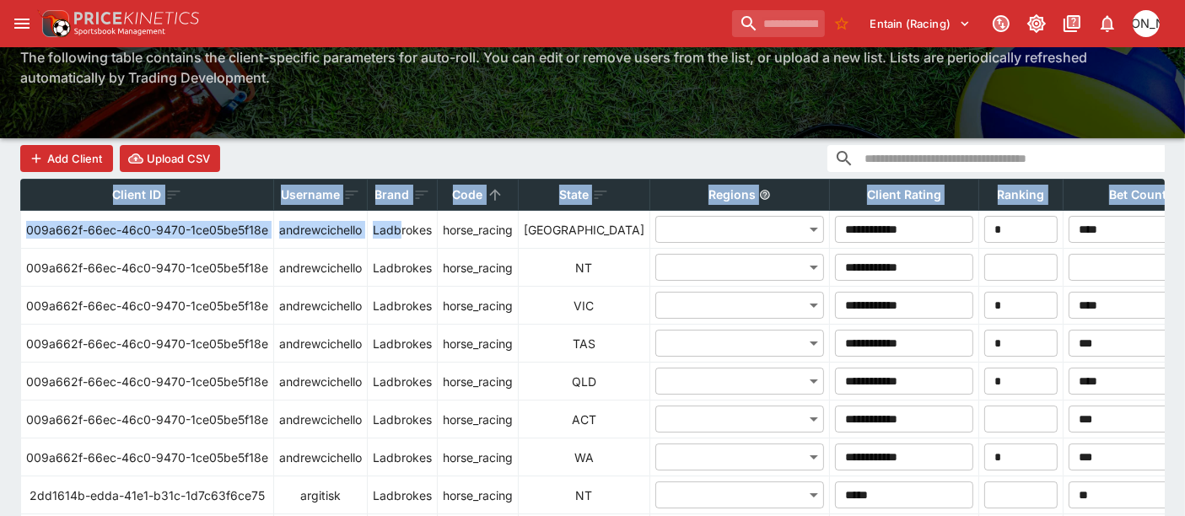
drag, startPoint x: 406, startPoint y: 235, endPoint x: 0, endPoint y: 278, distance: 408.1
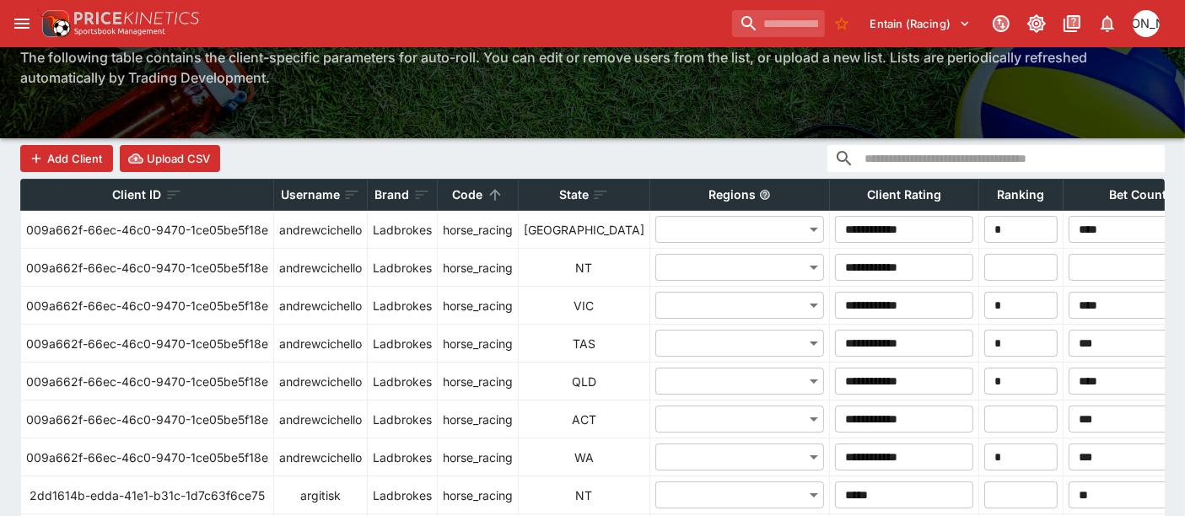
click at [426, 162] on div "Add Client Upload CSV" at bounding box center [592, 158] width 1145 height 40
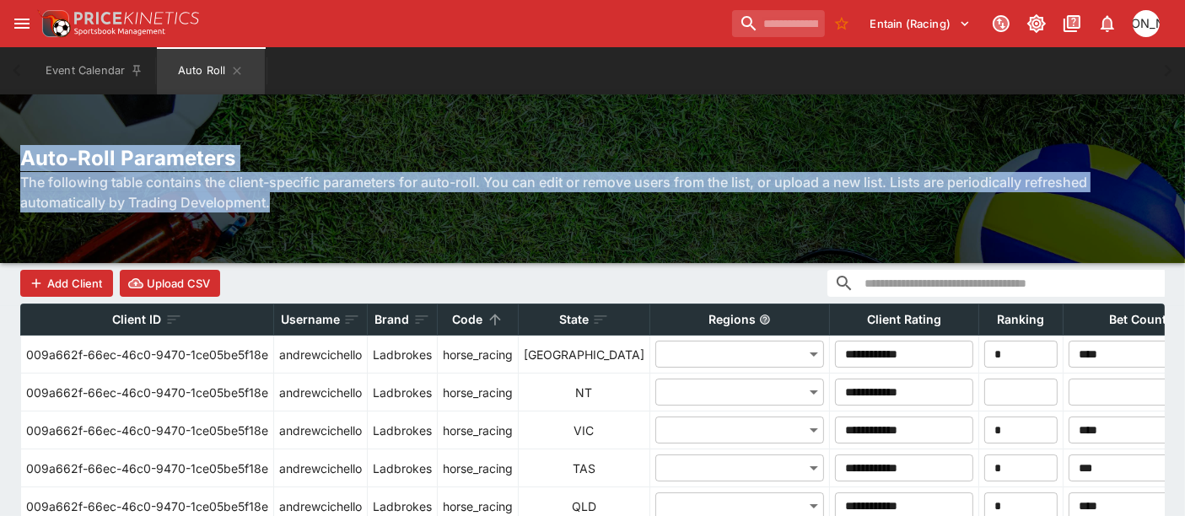
drag, startPoint x: 598, startPoint y: 105, endPoint x: 19, endPoint y: 154, distance: 581.6
click at [19, 154] on div "Auto-Roll Parameters The following table contains the client-specific parameter…" at bounding box center [592, 178] width 1185 height 169
click at [330, 203] on h6 "The following table contains the client-specific parameters for auto-roll. You …" at bounding box center [592, 192] width 1145 height 40
